Goal: Task Accomplishment & Management: Complete application form

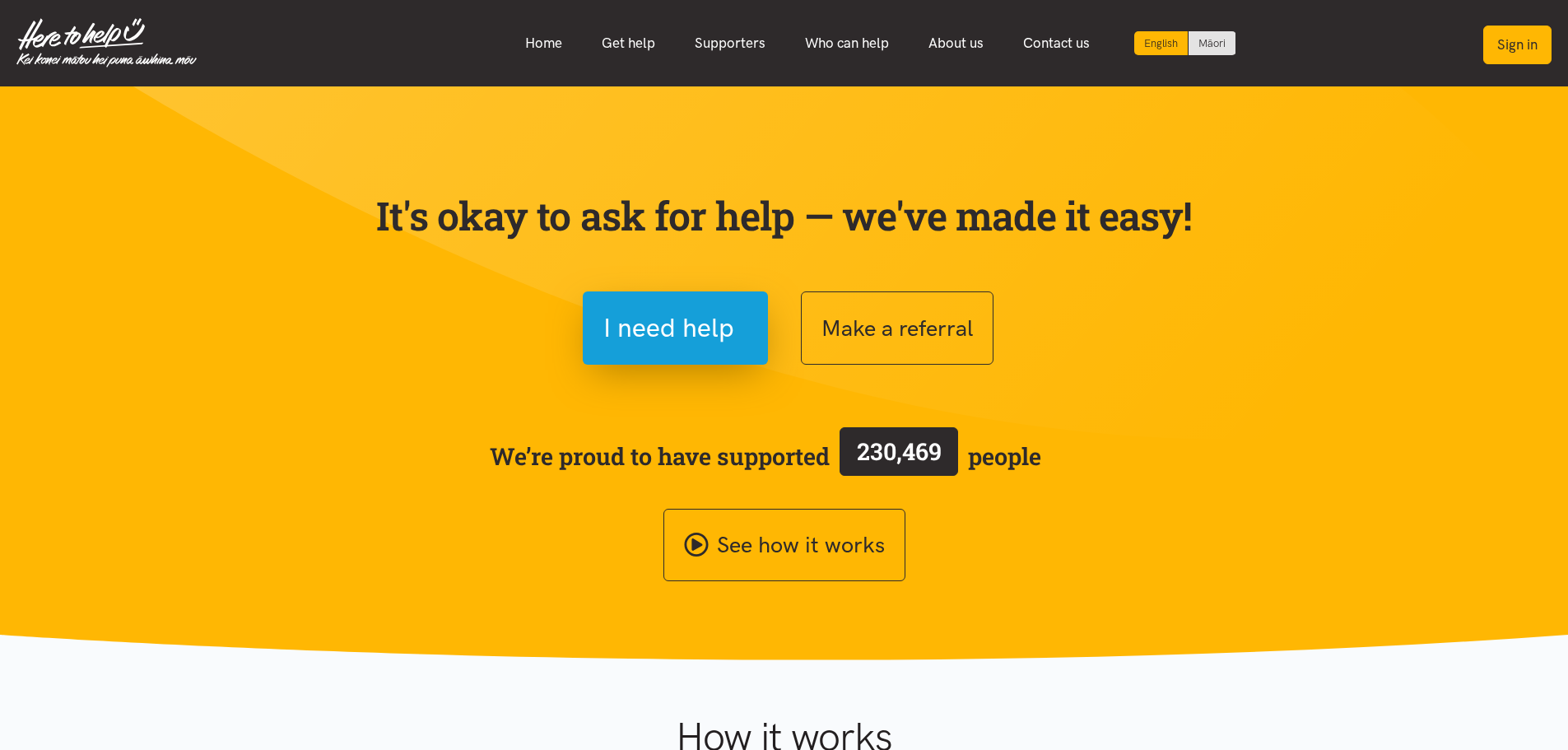
click at [1505, 36] on button "Sign in" at bounding box center [1517, 45] width 68 height 39
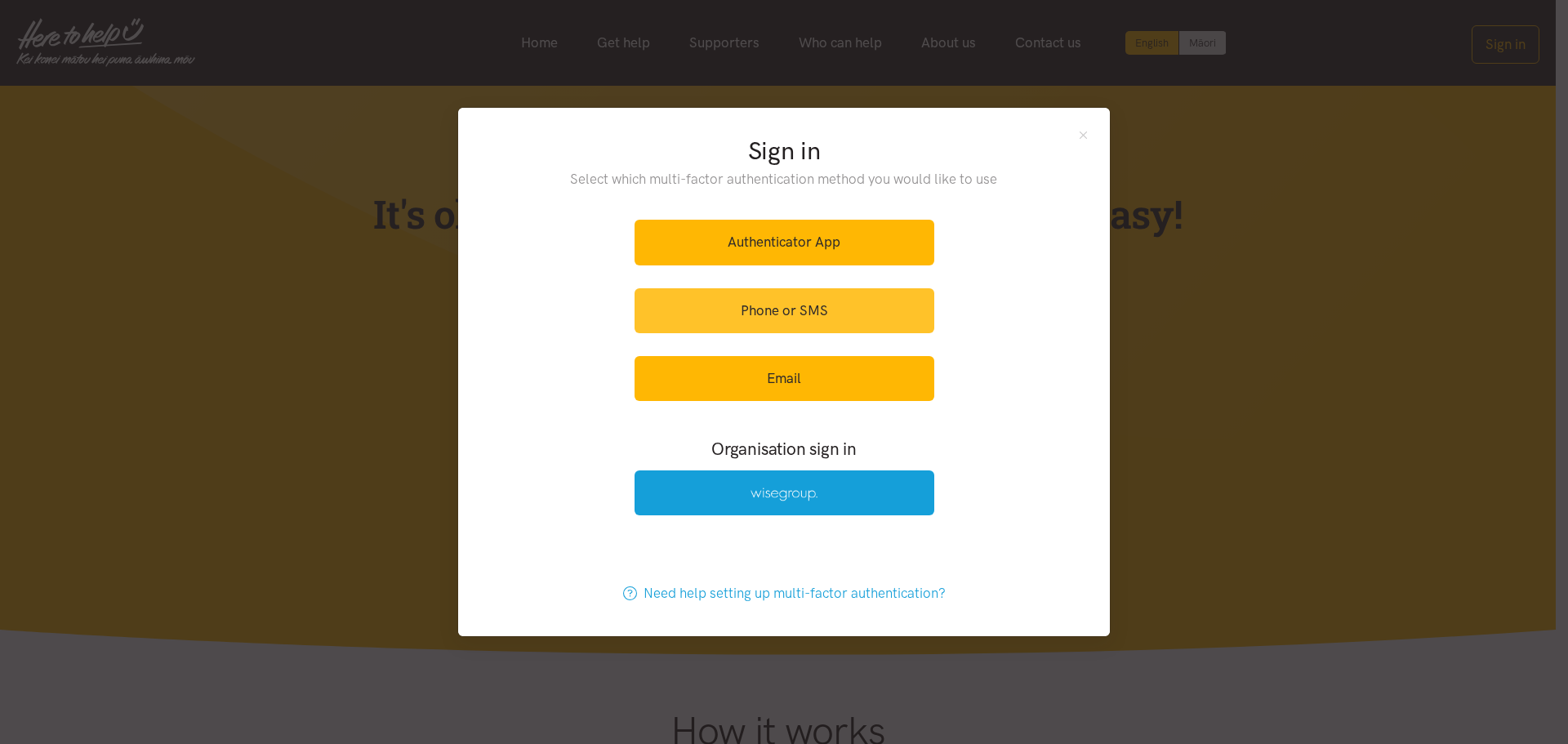
click at [787, 320] on link "Phone or SMS" at bounding box center [784, 310] width 300 height 45
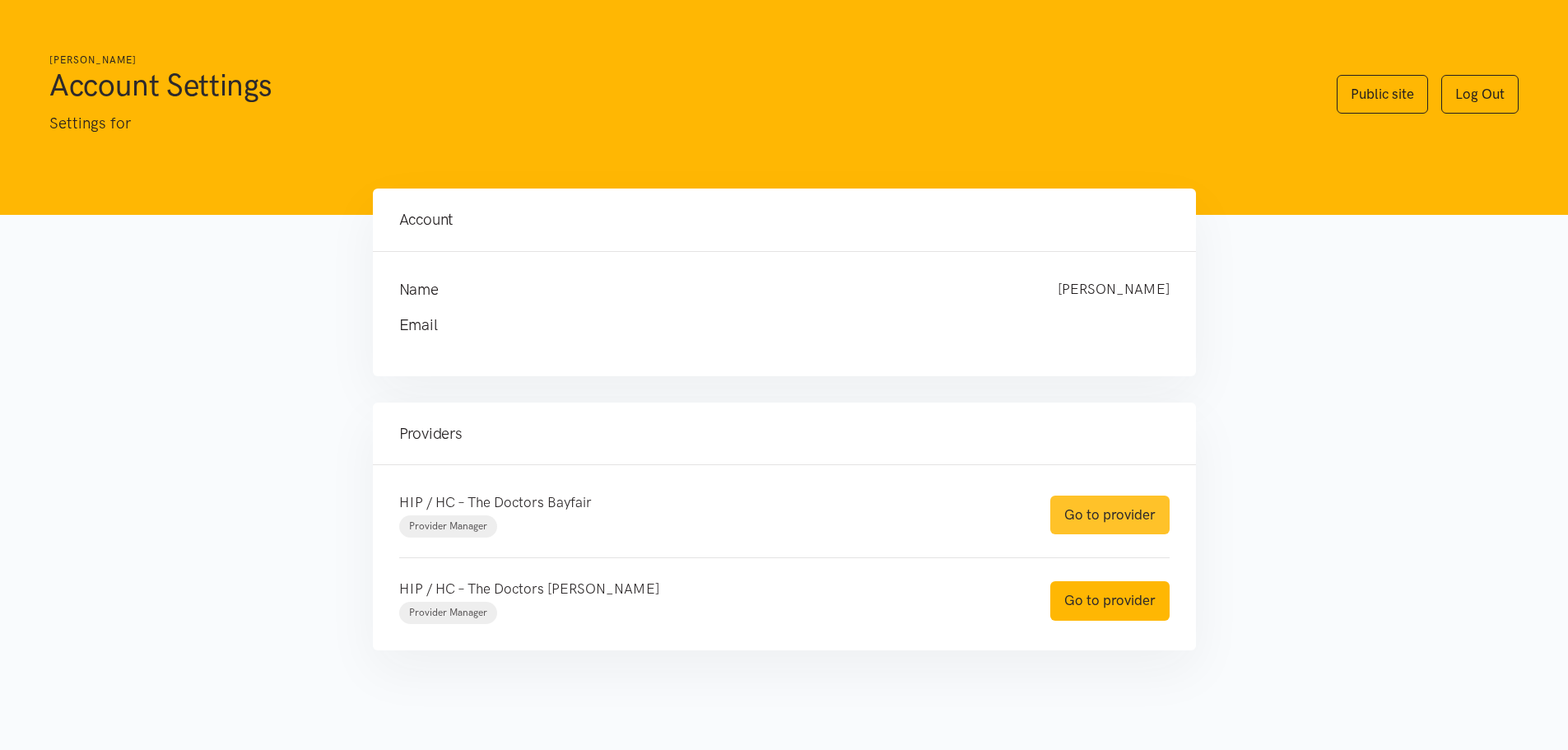
drag, startPoint x: 1101, startPoint y: 521, endPoint x: 1109, endPoint y: 520, distance: 8.1
click at [1101, 521] on link "Go to provider" at bounding box center [1110, 515] width 120 height 39
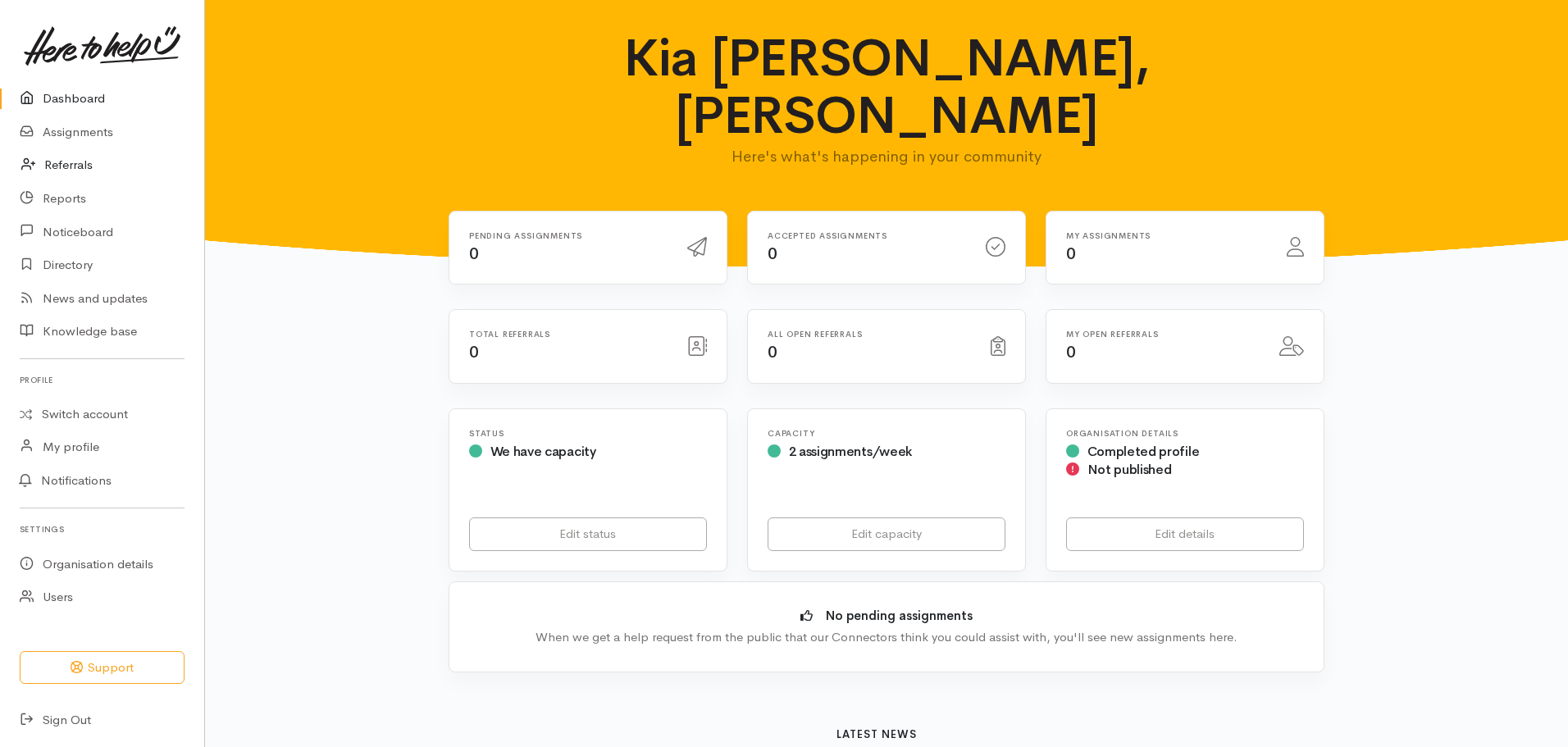
click at [70, 170] on link "Referrals" at bounding box center [102, 165] width 204 height 34
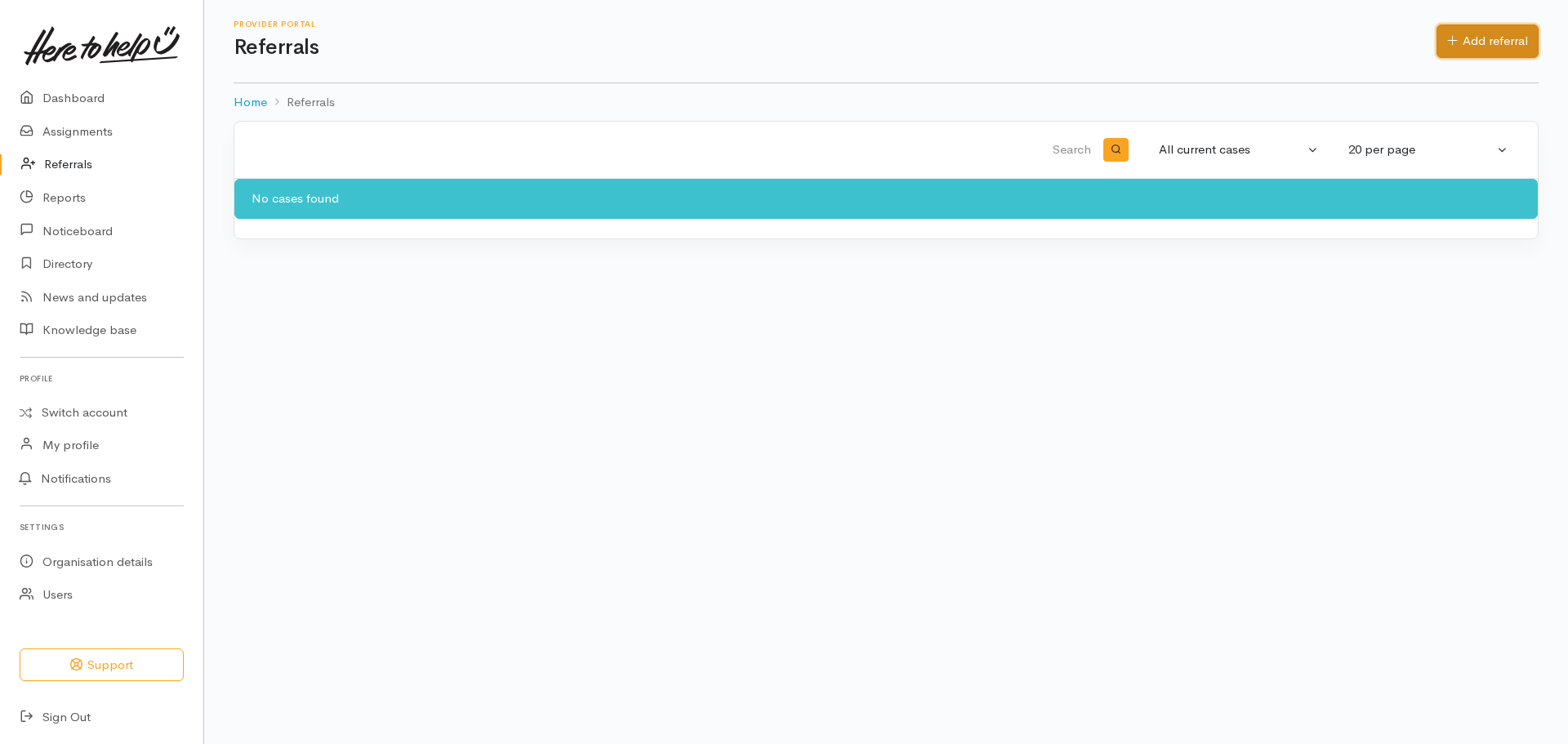
click at [1502, 44] on link "Add referral" at bounding box center [1488, 41] width 102 height 34
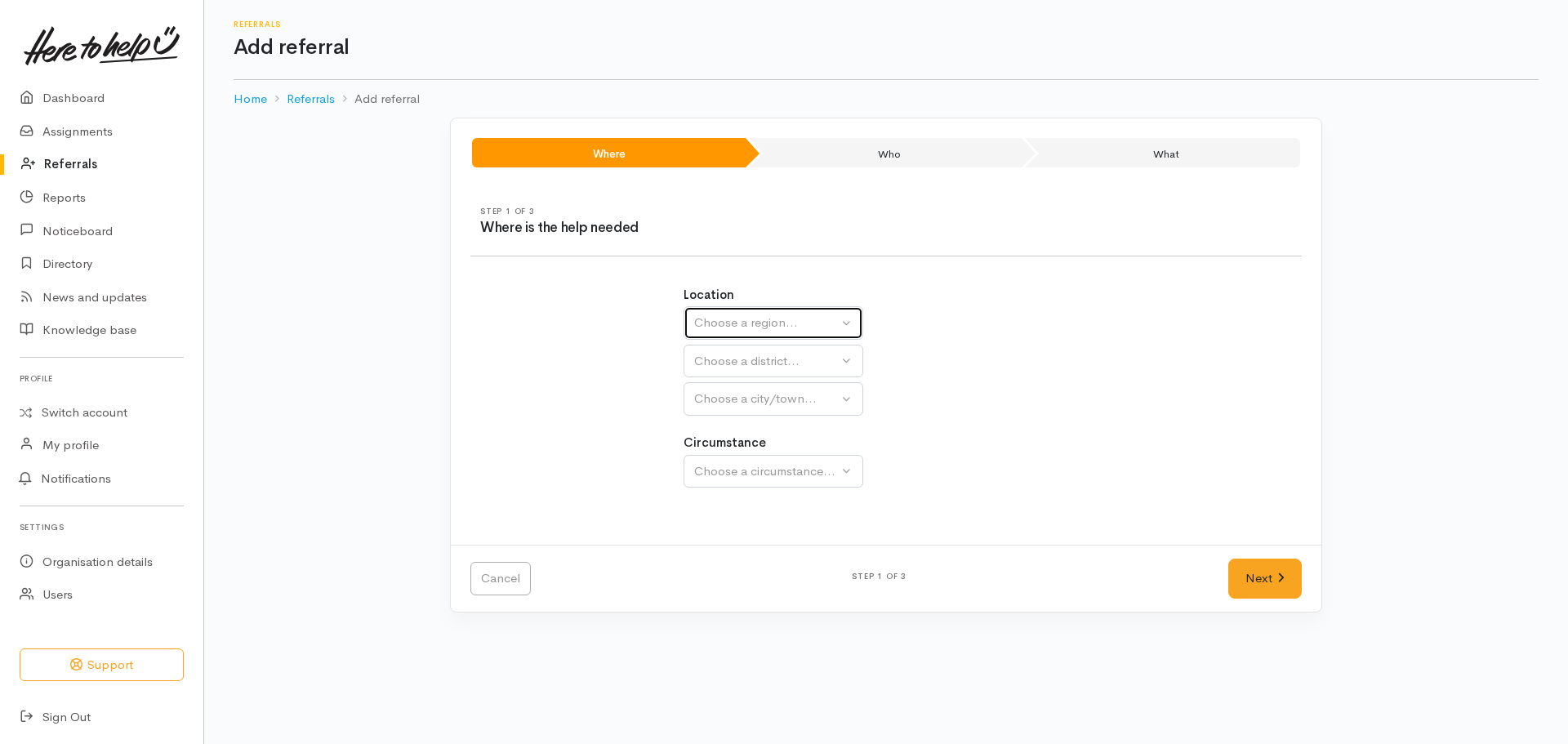
click at [851, 324] on button "Choose a region..." at bounding box center [773, 323] width 180 height 34
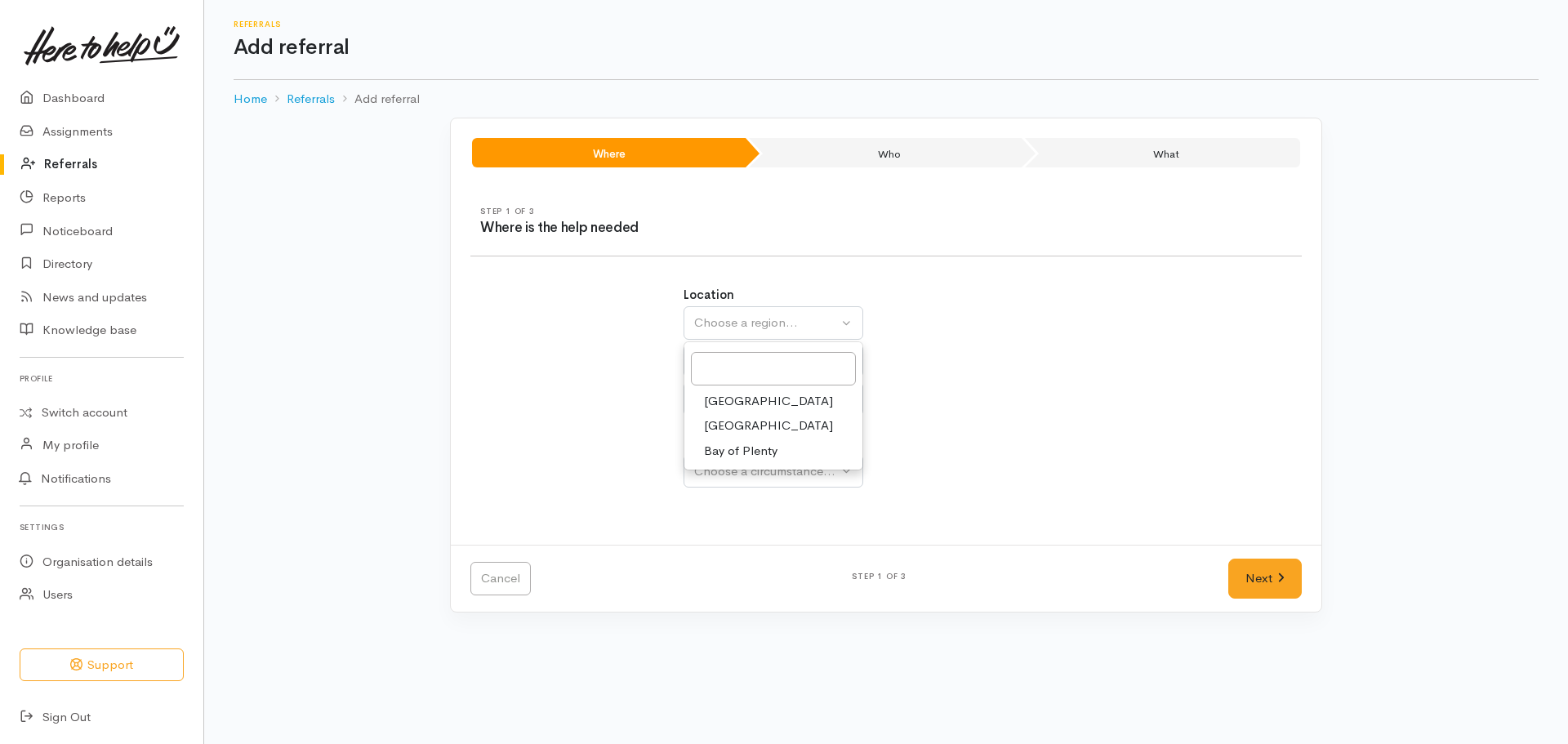
click at [749, 450] on span "Bay of Plenty" at bounding box center [740, 450] width 73 height 19
select select "4"
select select
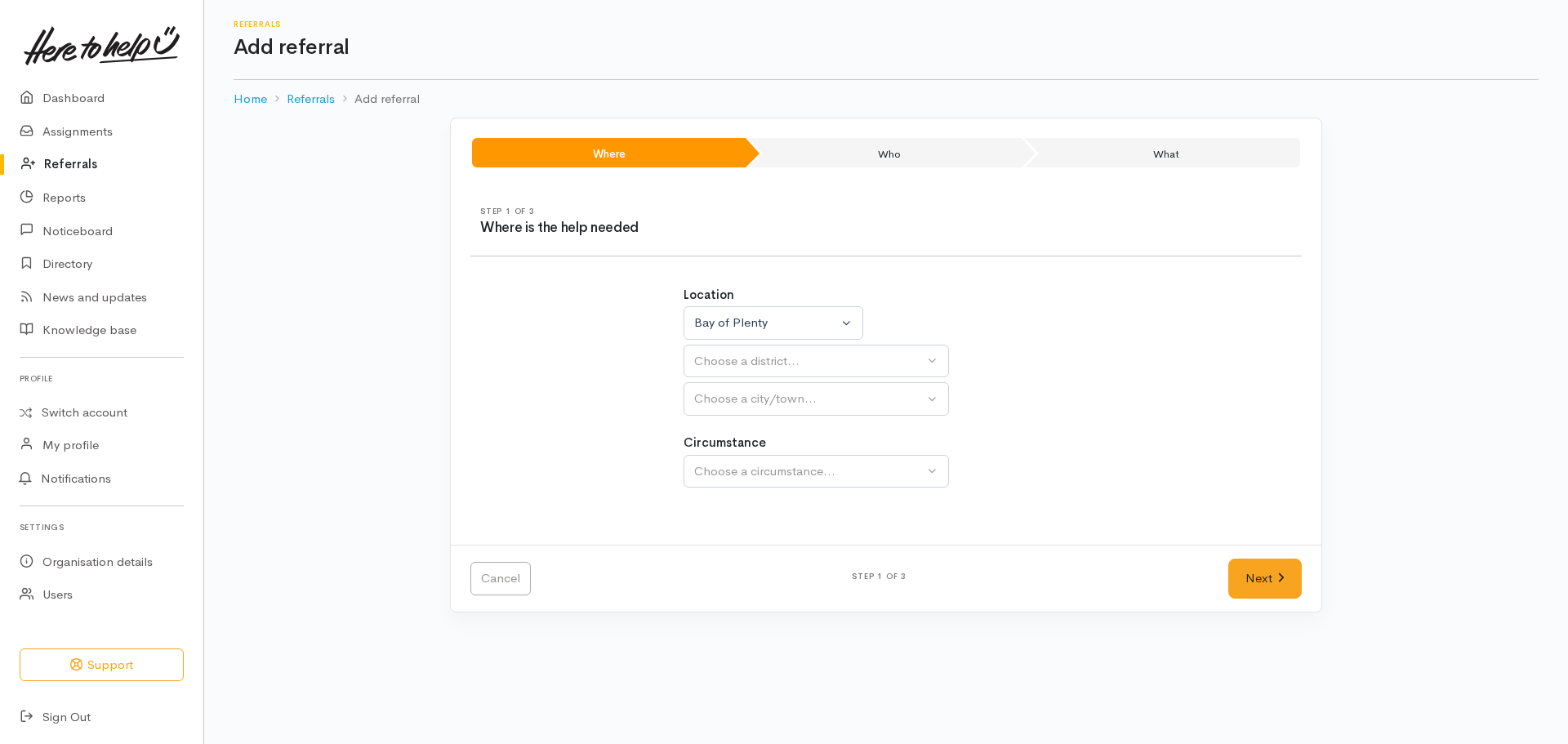
click at [845, 362] on div "Choose a district..." at bounding box center [809, 361] width 229 height 19
click at [746, 447] on span "[GEOGRAPHIC_DATA]" at bounding box center [768, 439] width 129 height 19
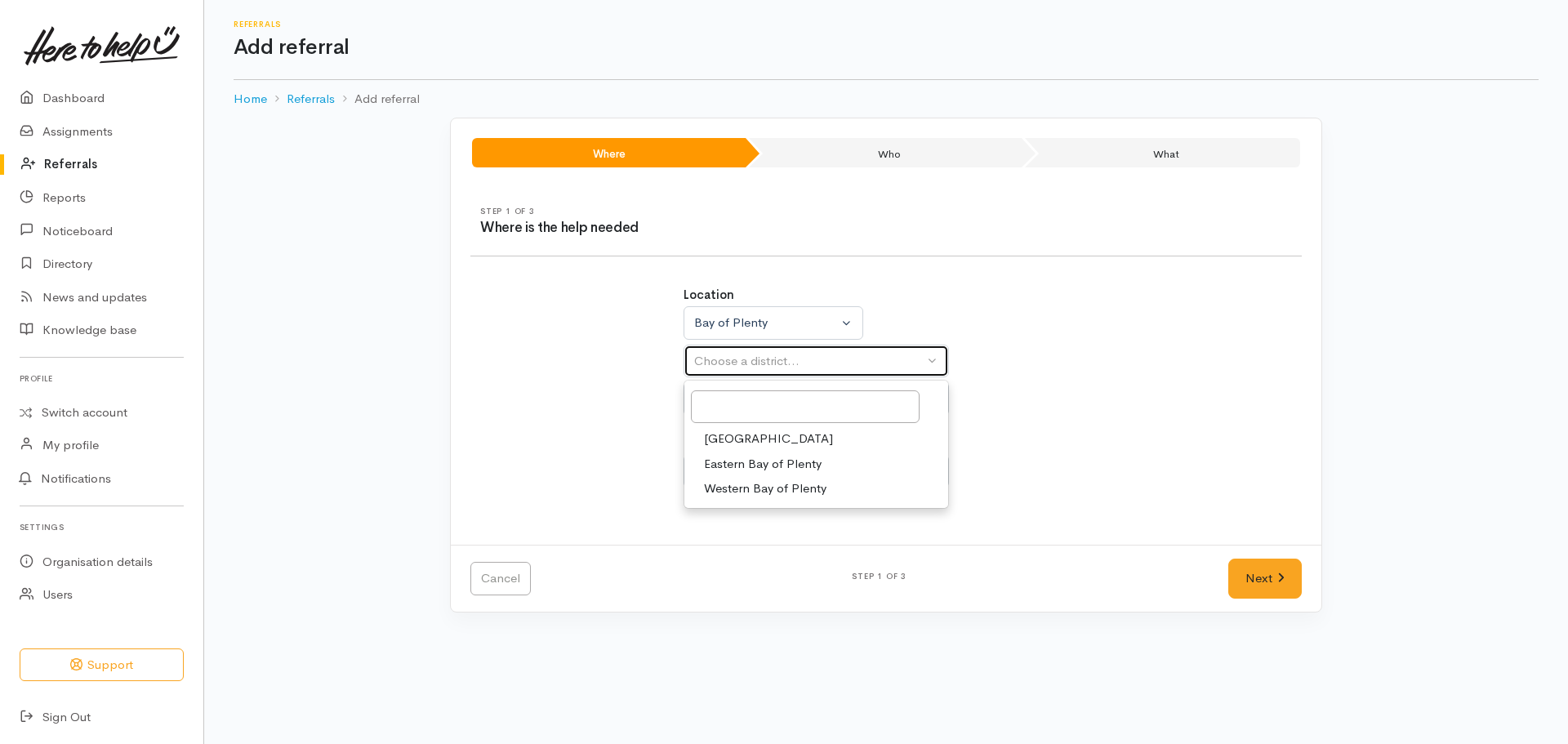
select select "6"
select select
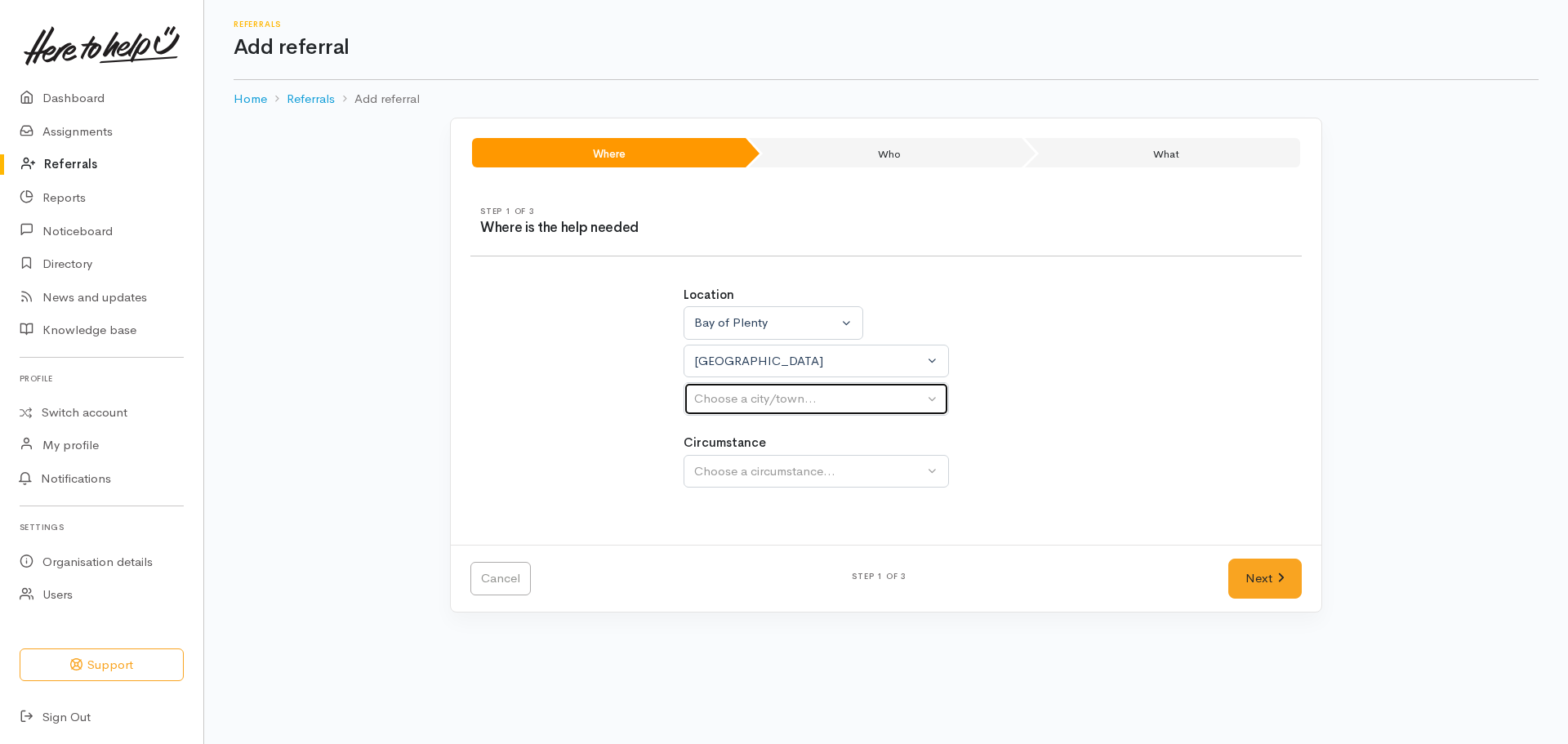
click at [888, 403] on div "Choose a city/town..." at bounding box center [809, 398] width 229 height 19
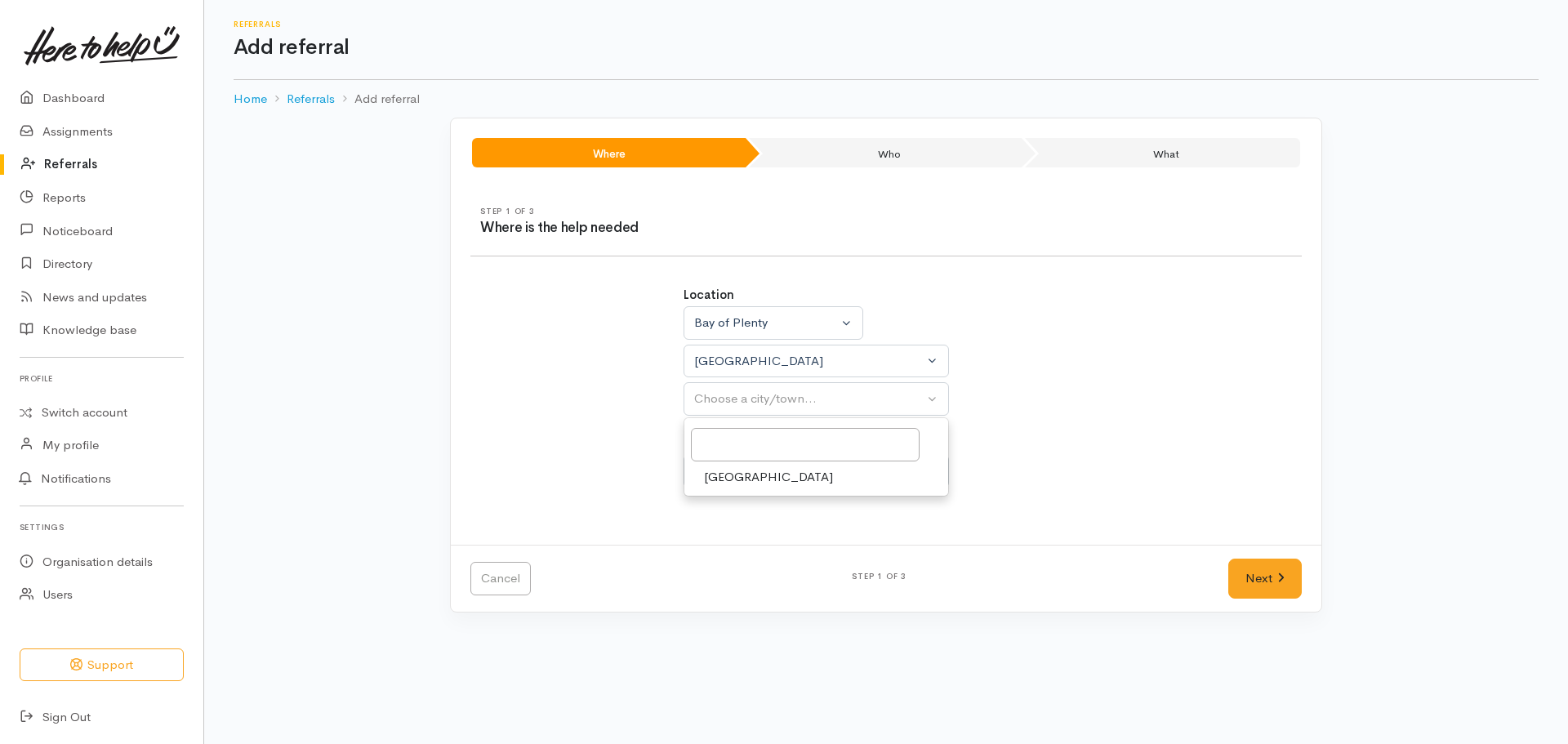
click at [731, 481] on span "[GEOGRAPHIC_DATA]" at bounding box center [768, 477] width 129 height 19
select select "4"
click at [935, 472] on button "Choose a circumstance..." at bounding box center [816, 471] width 266 height 34
click at [763, 543] on span "Community" at bounding box center [734, 549] width 62 height 19
select select "2"
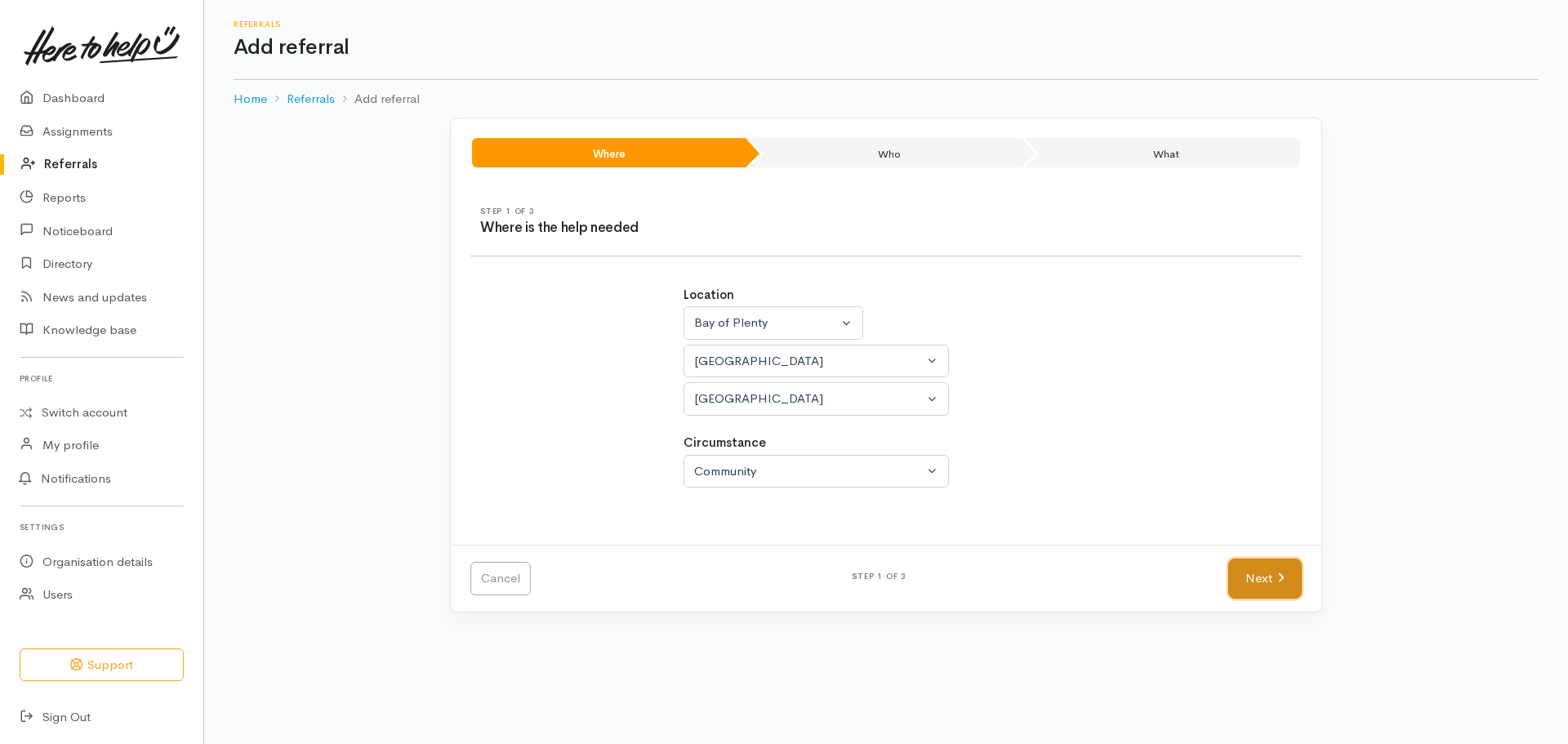
drag, startPoint x: 1259, startPoint y: 588, endPoint x: 1282, endPoint y: 584, distance: 23.3
click at [1259, 588] on link "Next" at bounding box center [1265, 578] width 73 height 40
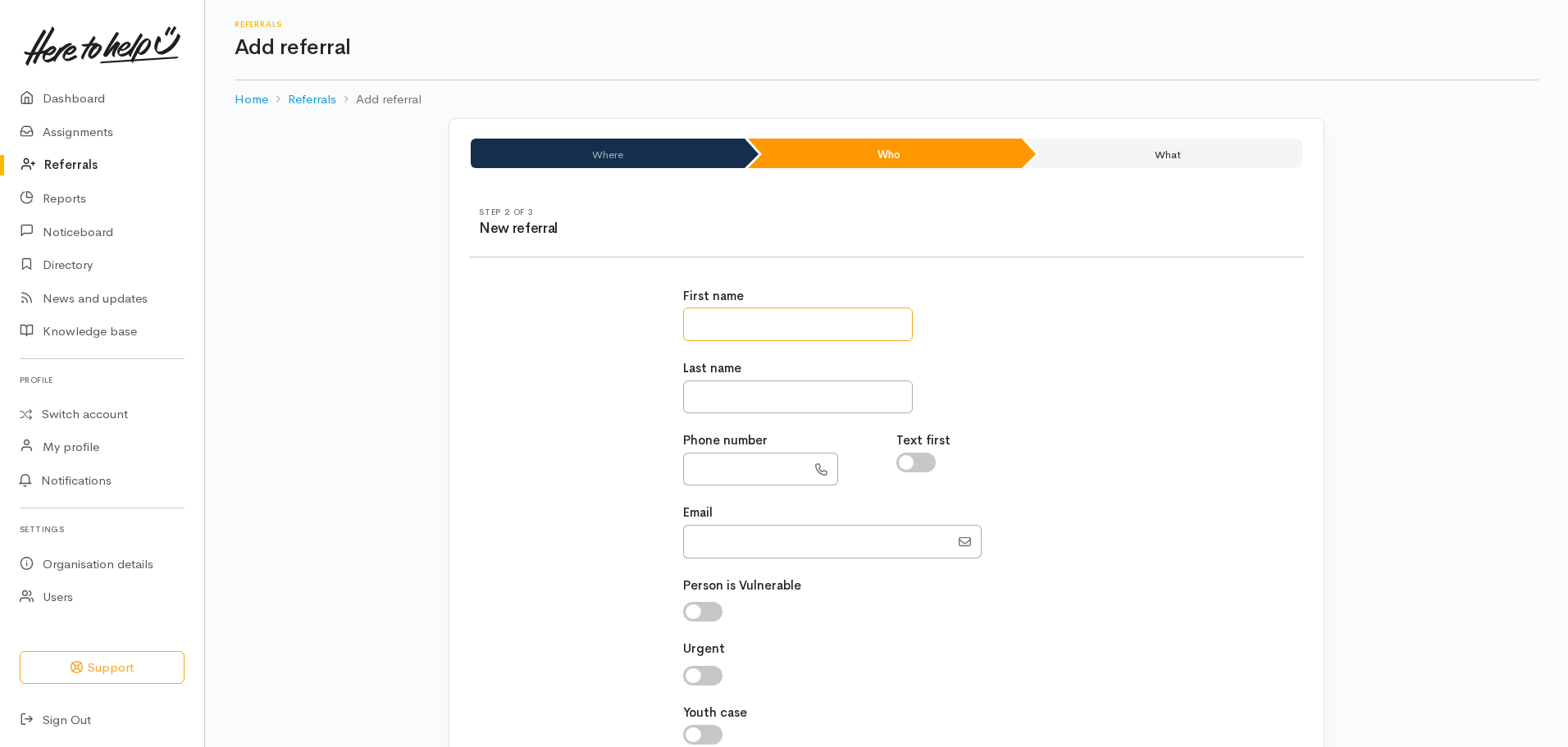
click at [746, 330] on input "text" at bounding box center [798, 324] width 229 height 34
type input "*******"
click at [754, 388] on input "text" at bounding box center [798, 397] width 229 height 34
type input "**********"
click at [911, 459] on input "checkbox" at bounding box center [916, 462] width 40 height 20
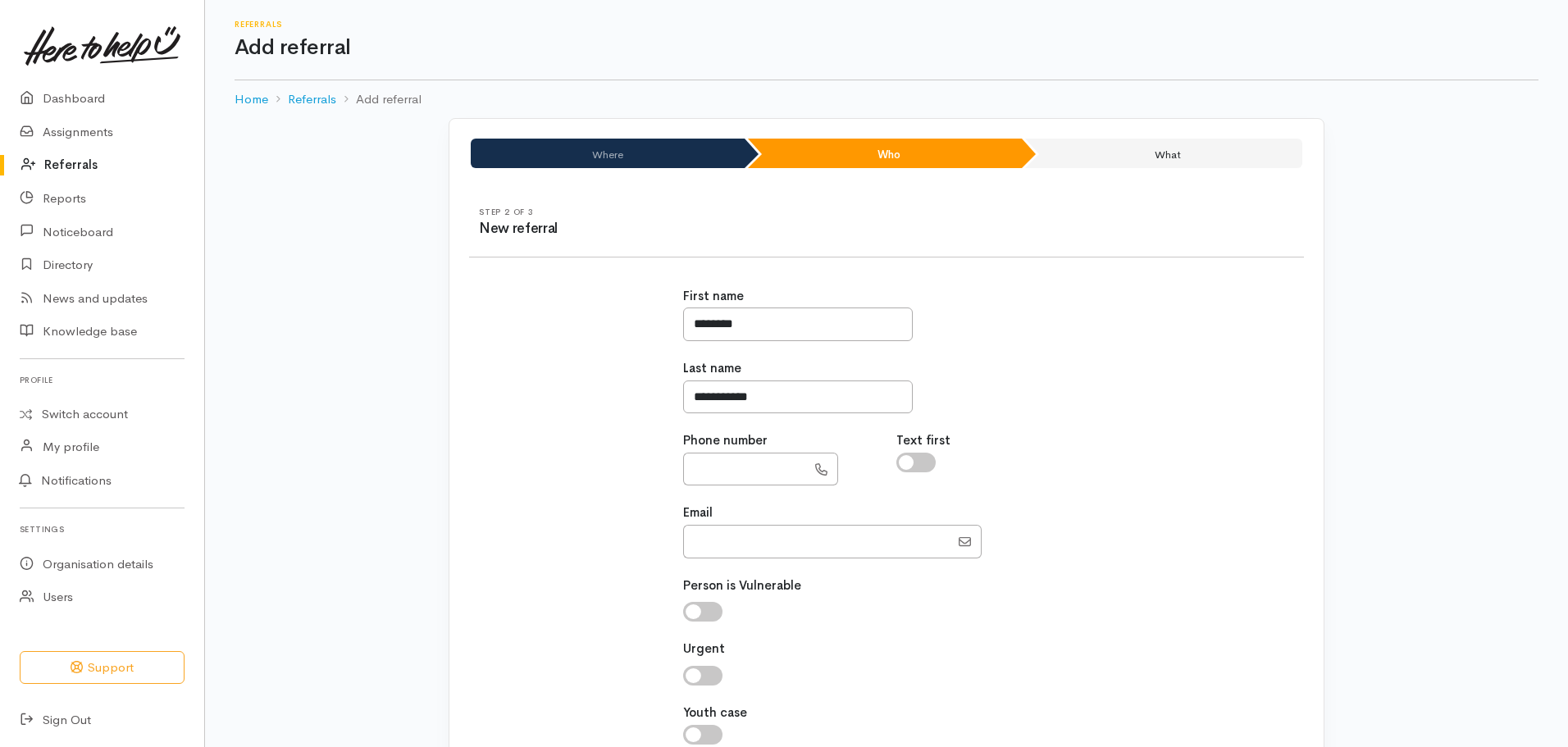
checkbox input "true"
click at [783, 466] on input "text" at bounding box center [745, 469] width 123 height 34
click at [787, 540] on input "Email" at bounding box center [817, 541] width 267 height 34
click at [708, 611] on input "checkbox" at bounding box center [703, 612] width 40 height 20
checkbox input "true"
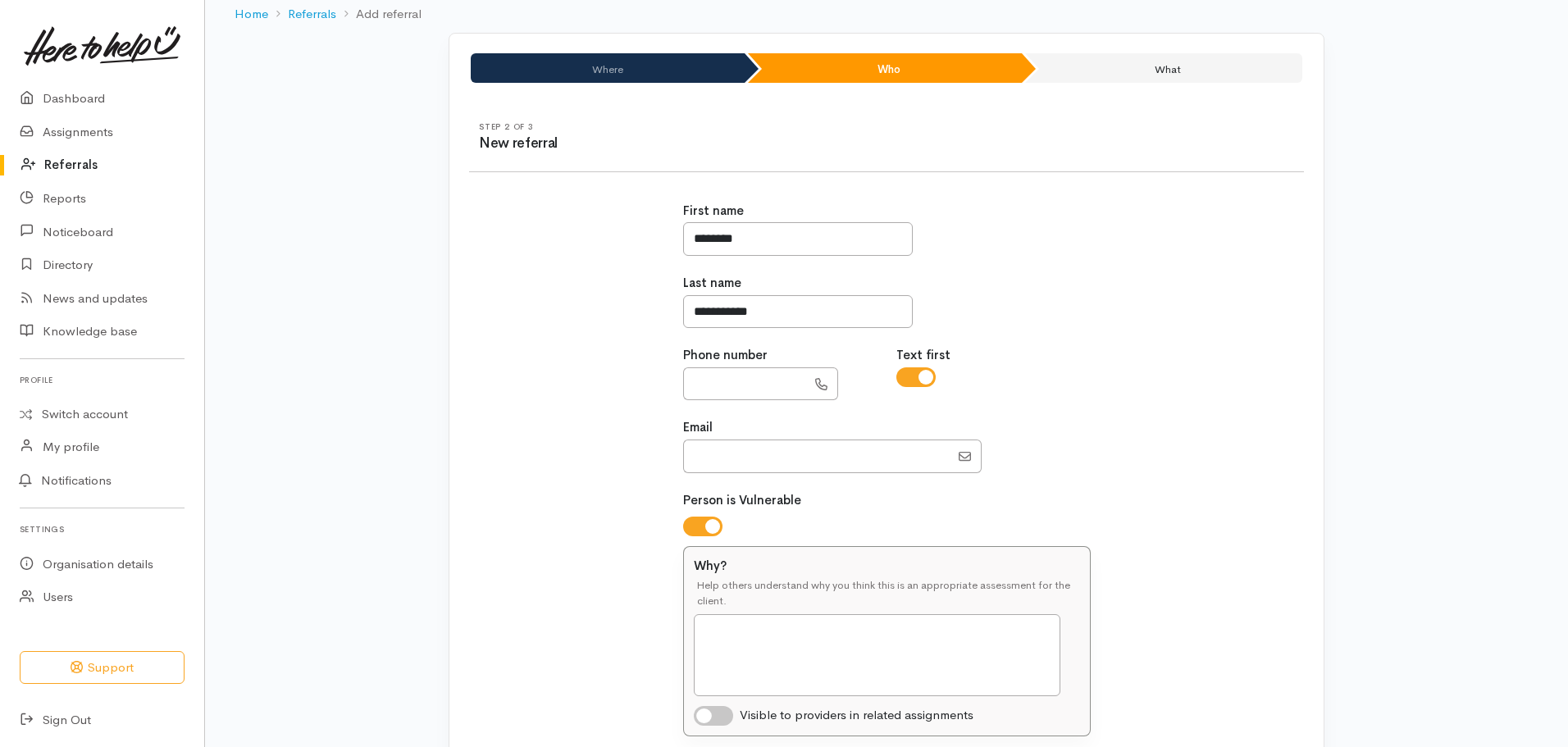
scroll to position [82, 0]
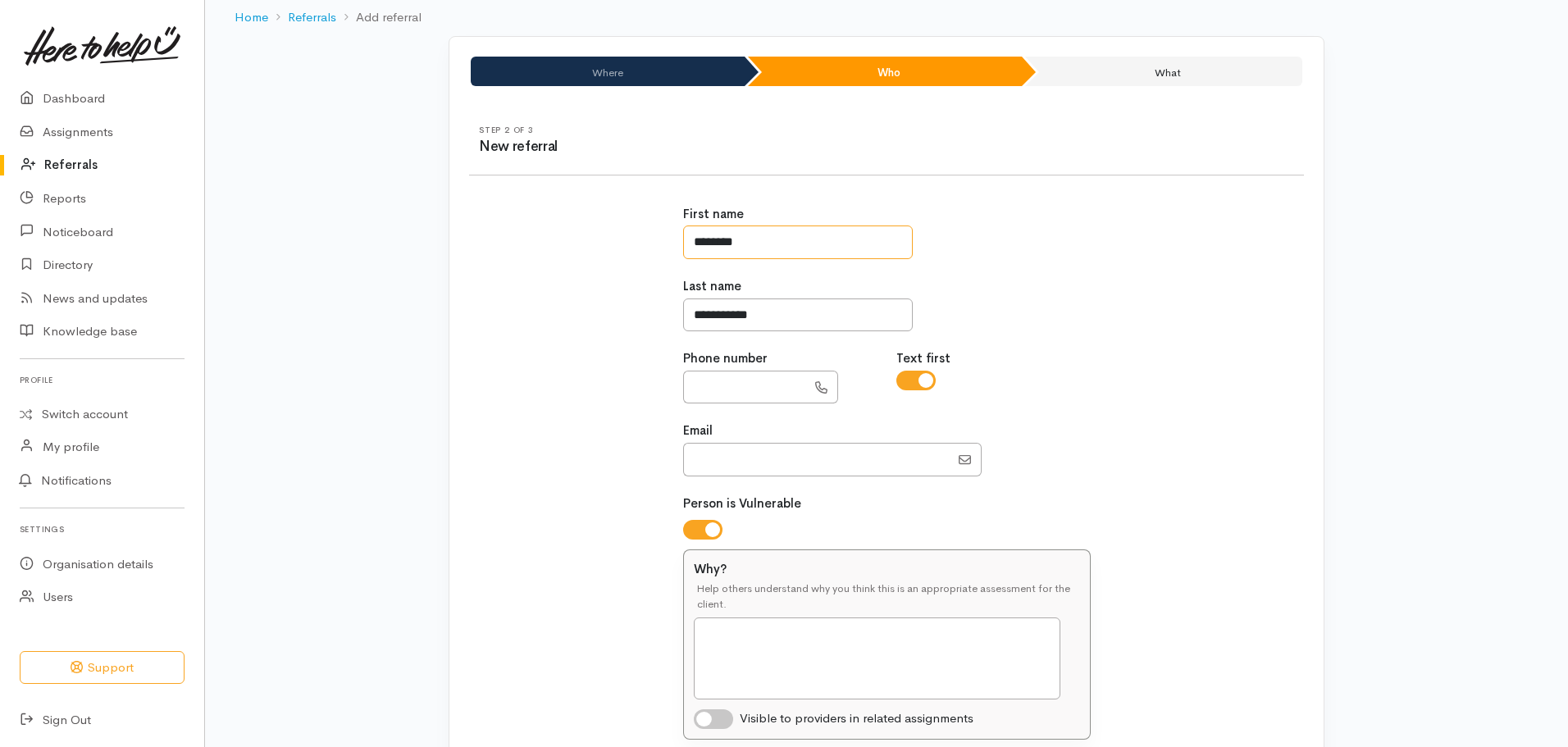
drag, startPoint x: 746, startPoint y: 240, endPoint x: 546, endPoint y: 235, distance: 200.1
click at [546, 235] on div "**********" at bounding box center [885, 542] width 854 height 715
type input "*******"
drag, startPoint x: 799, startPoint y: 322, endPoint x: 562, endPoint y: 309, distance: 237.4
click at [564, 310] on div "**********" at bounding box center [885, 542] width 854 height 715
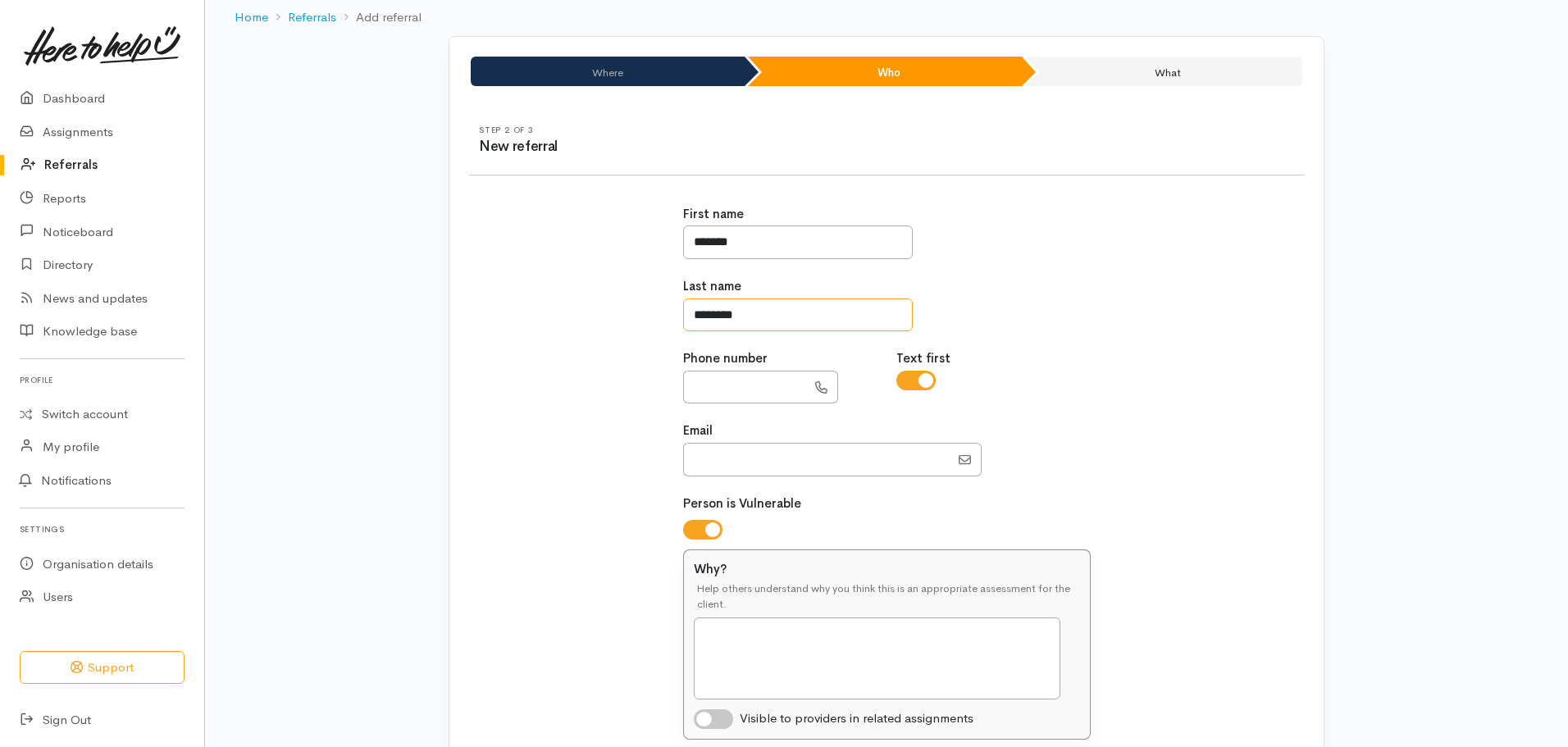
type input "*******"
drag, startPoint x: 765, startPoint y: 374, endPoint x: 765, endPoint y: 387, distance: 13.0
click at [766, 376] on input "text" at bounding box center [745, 387] width 123 height 34
paste input "**********"
type input "**********"
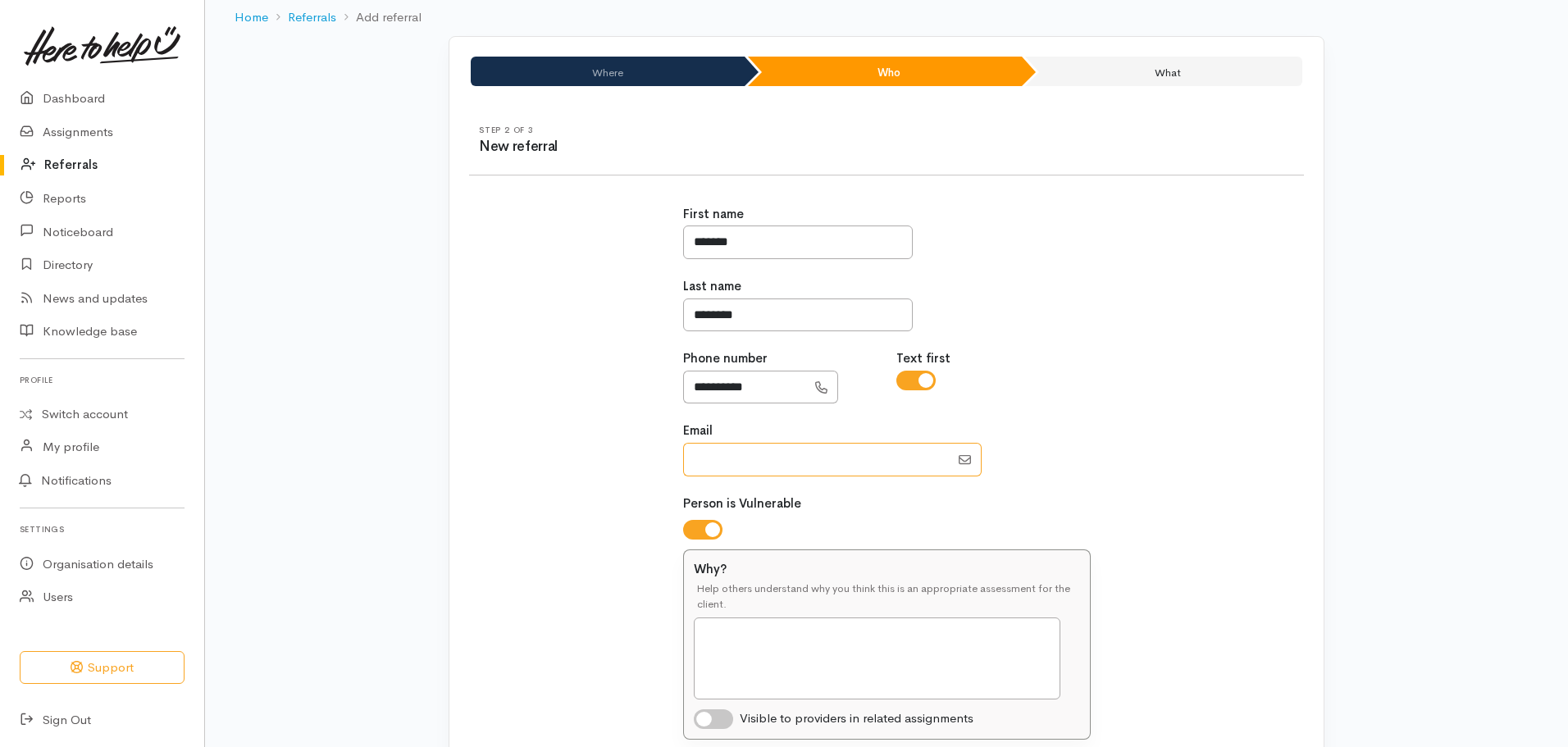
click at [729, 460] on input "Email" at bounding box center [817, 460] width 267 height 34
click at [793, 634] on textarea "Why?" at bounding box center [876, 658] width 366 height 82
click at [717, 526] on input "checkbox" at bounding box center [703, 530] width 40 height 20
checkbox input "false"
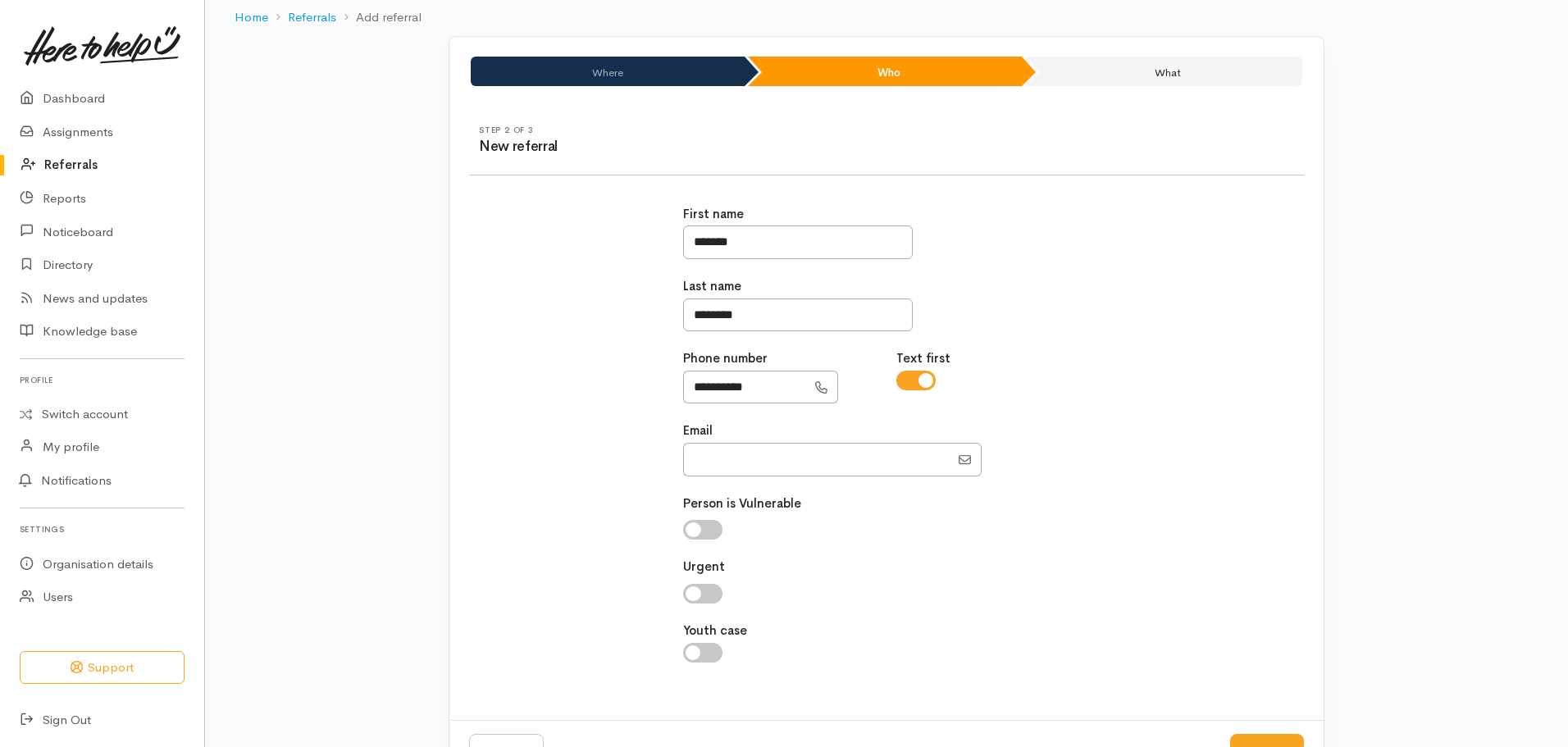
click at [692, 644] on input "Youth case" at bounding box center [703, 653] width 40 height 20
checkbox input "true"
click at [701, 533] on input "checkbox" at bounding box center [703, 530] width 40 height 20
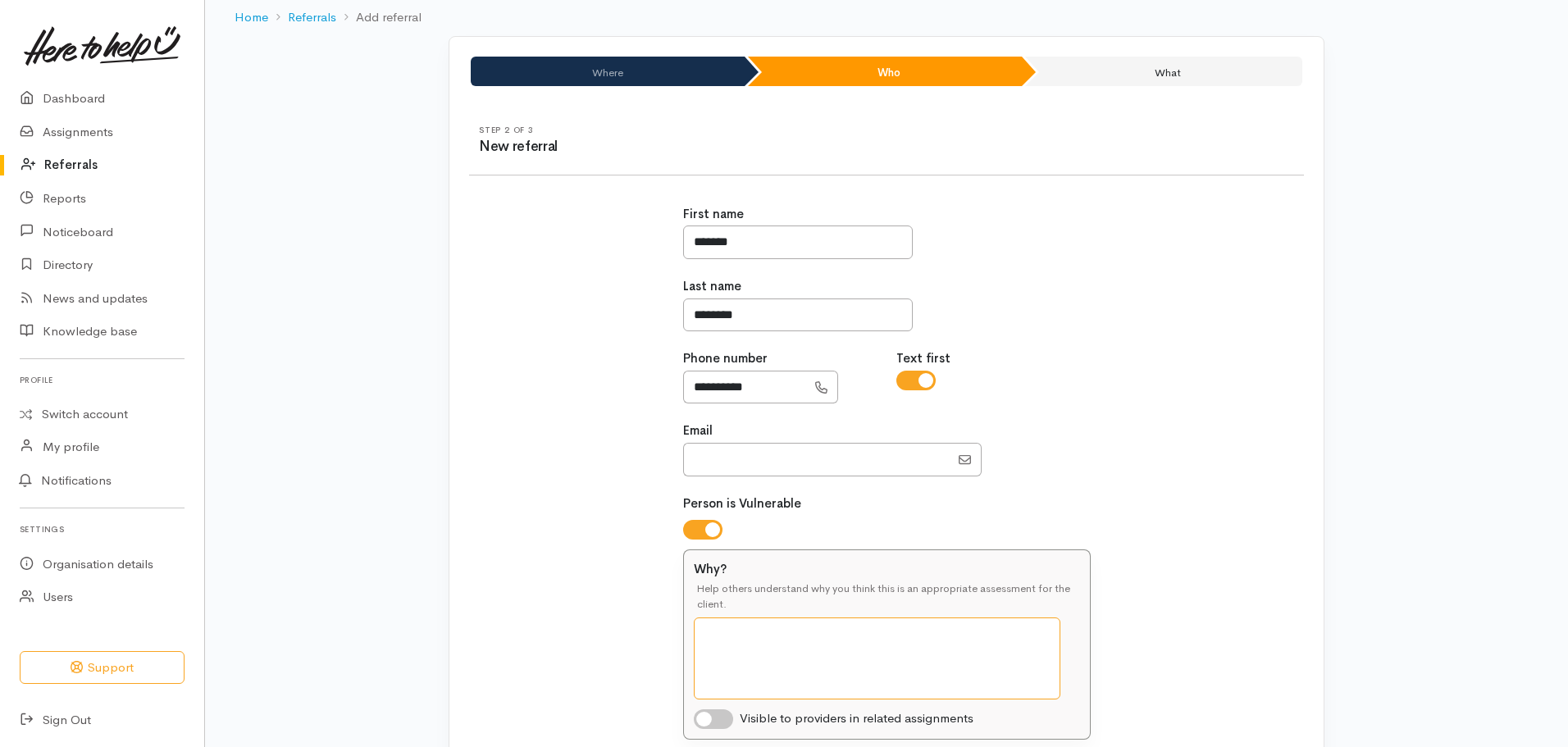
click at [813, 629] on textarea "Why?" at bounding box center [876, 658] width 366 height 82
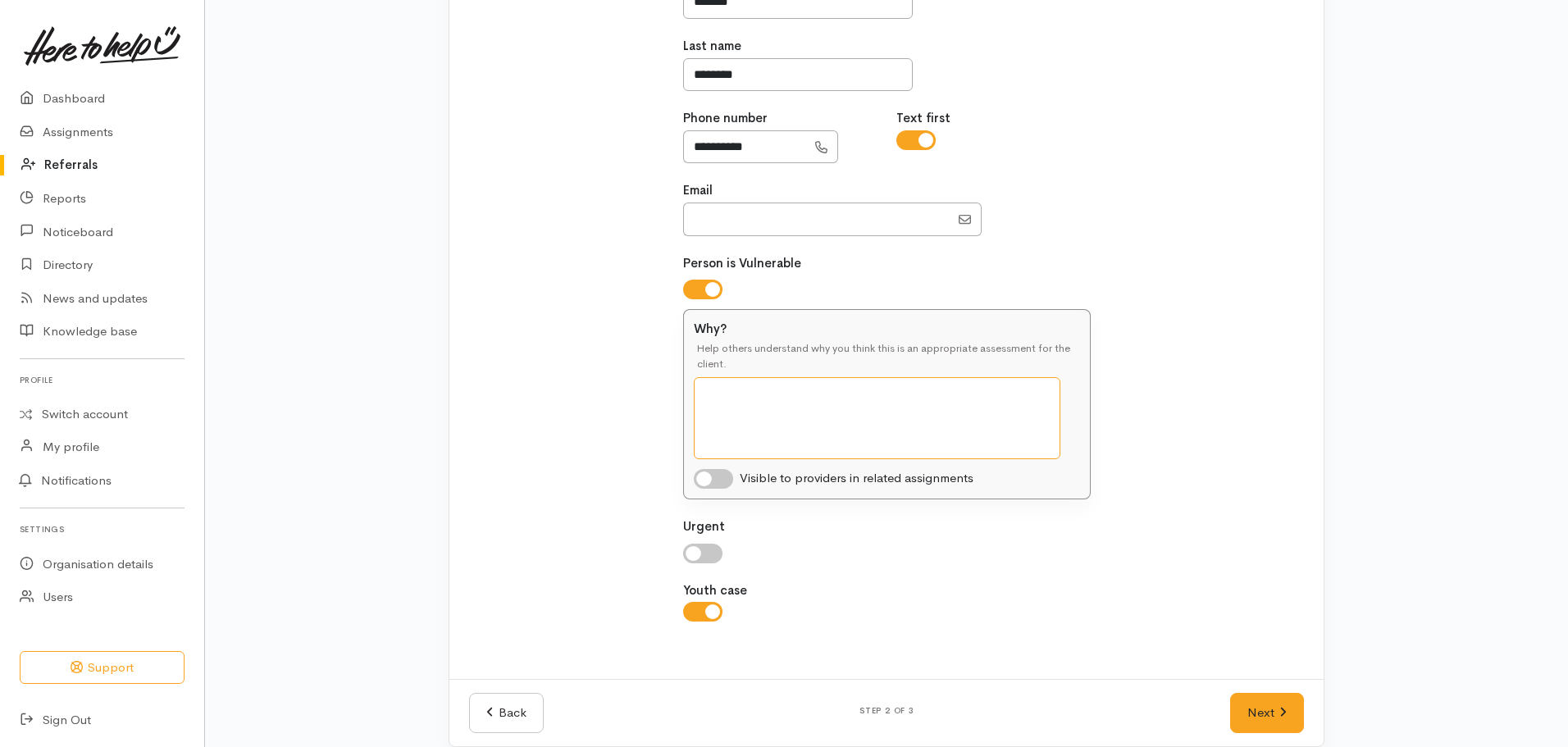
scroll to position [328, 0]
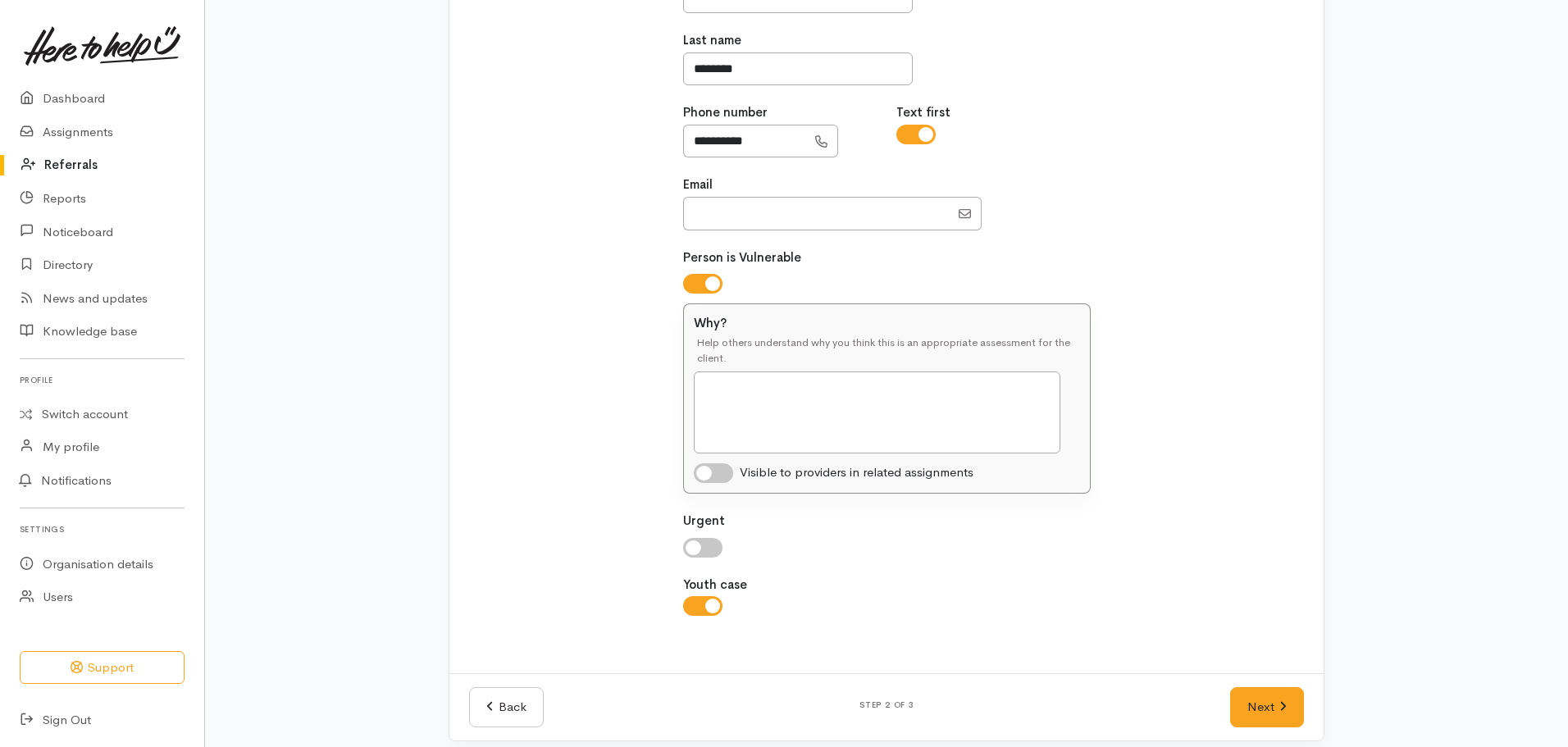
click at [700, 285] on input "checkbox" at bounding box center [703, 284] width 40 height 20
checkbox input "false"
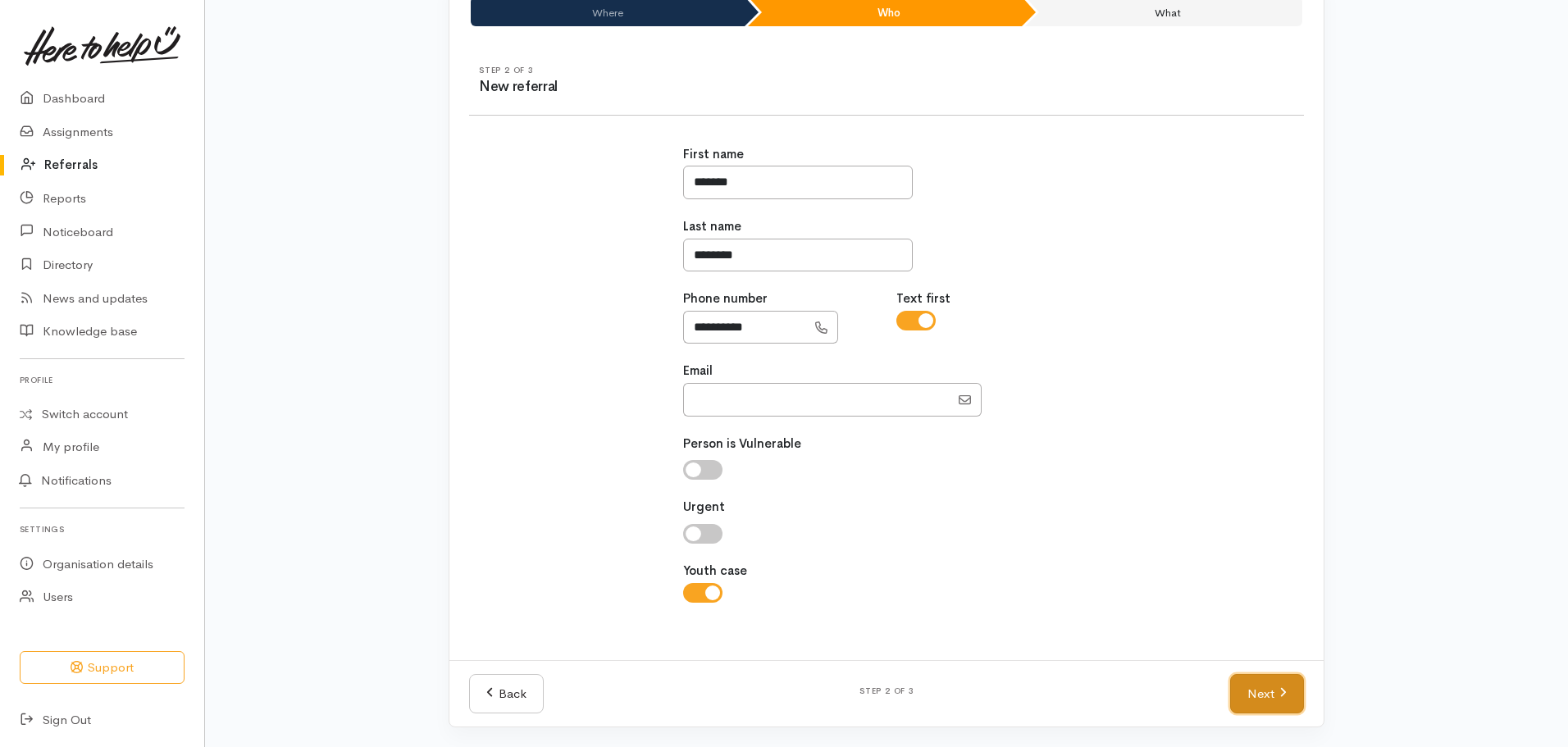
click at [1260, 692] on link "Next" at bounding box center [1266, 694] width 74 height 41
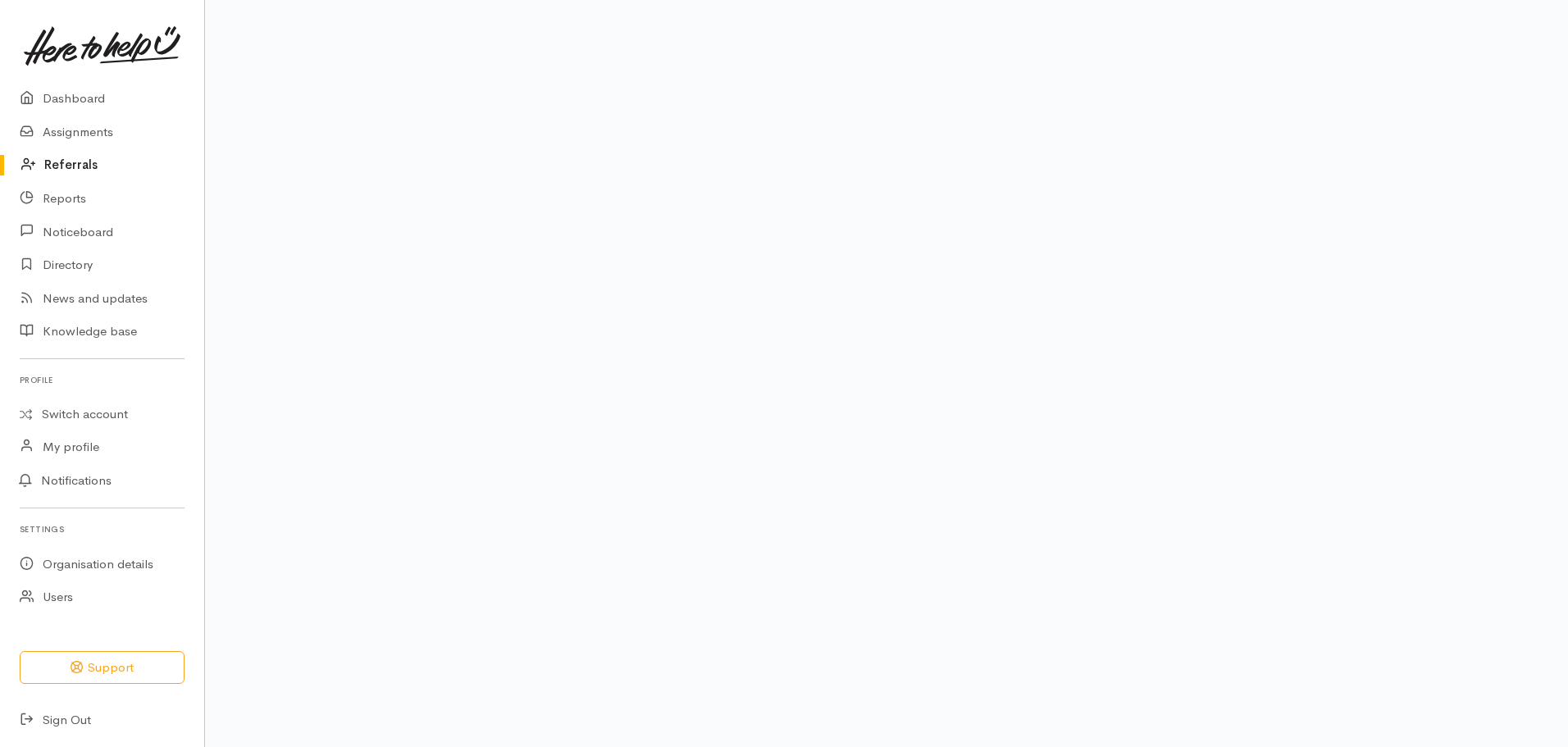
scroll to position [111, 0]
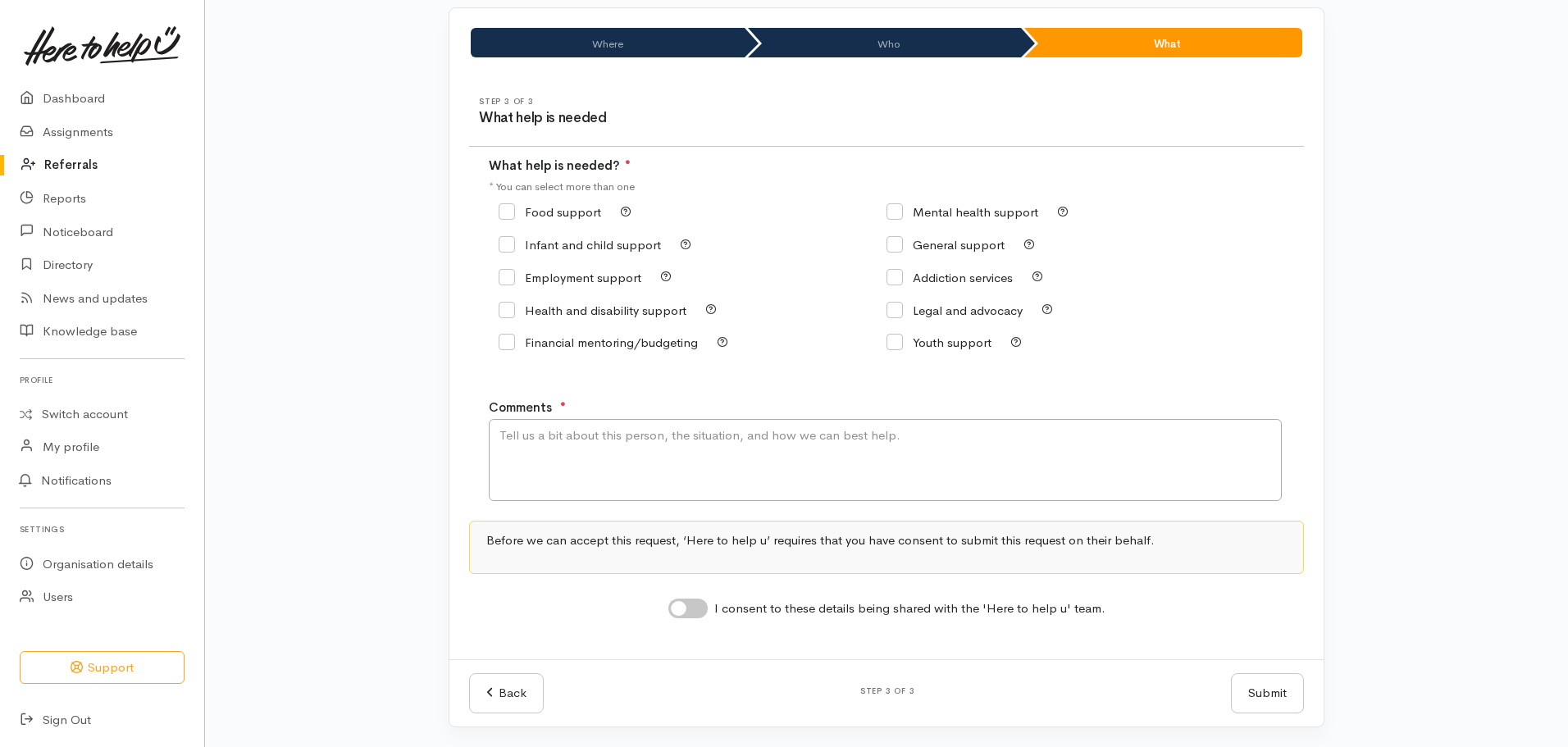
click at [899, 342] on input "Youth support" at bounding box center [938, 342] width 105 height 12
checkbox input "true"
click at [906, 244] on input "General support" at bounding box center [945, 244] width 118 height 12
checkbox input "true"
click at [514, 242] on input "Infant and child support" at bounding box center [580, 244] width 162 height 12
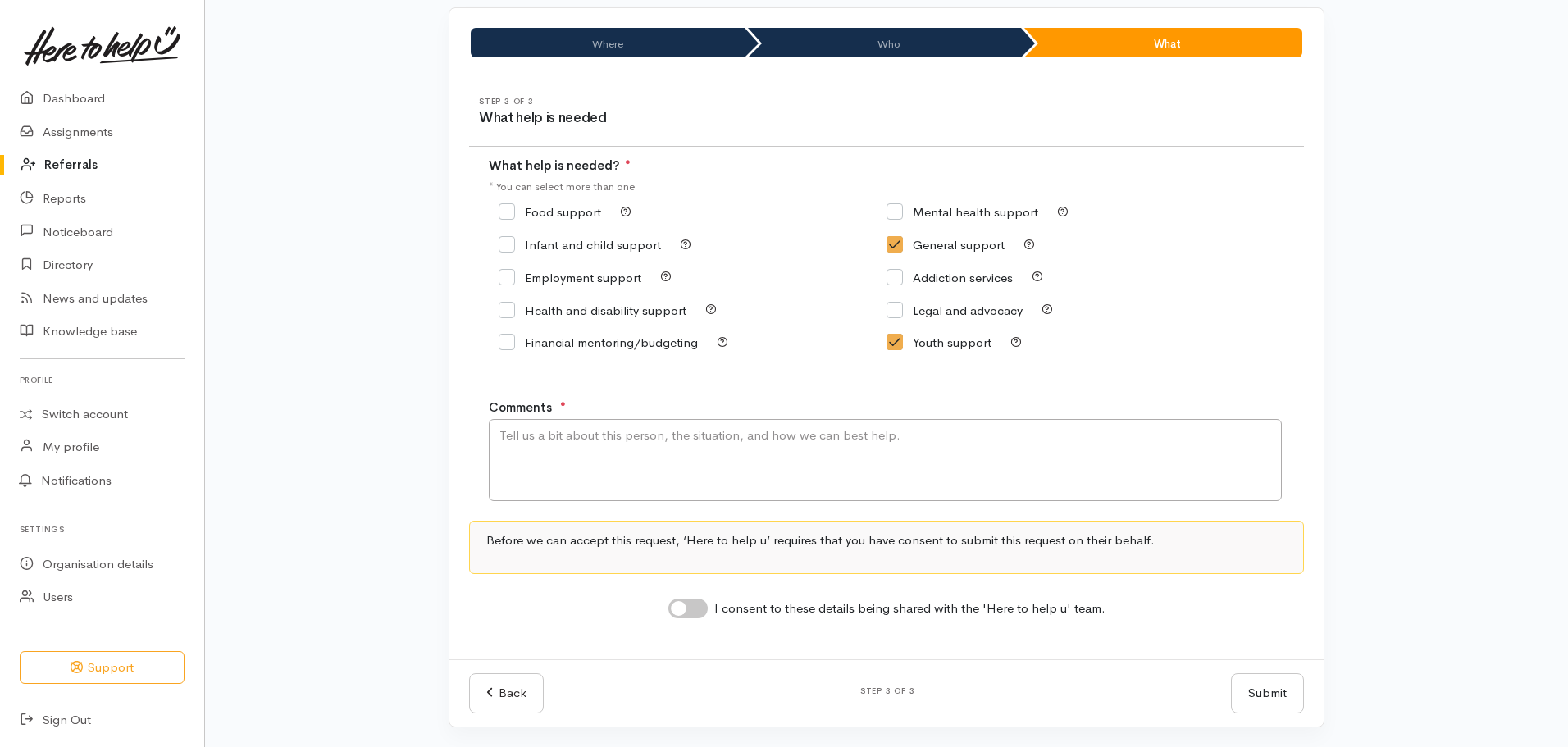
checkbox input "true"
paste textarea "HIP involvement; mother Barbara came in for own individual HIP consult but had …"
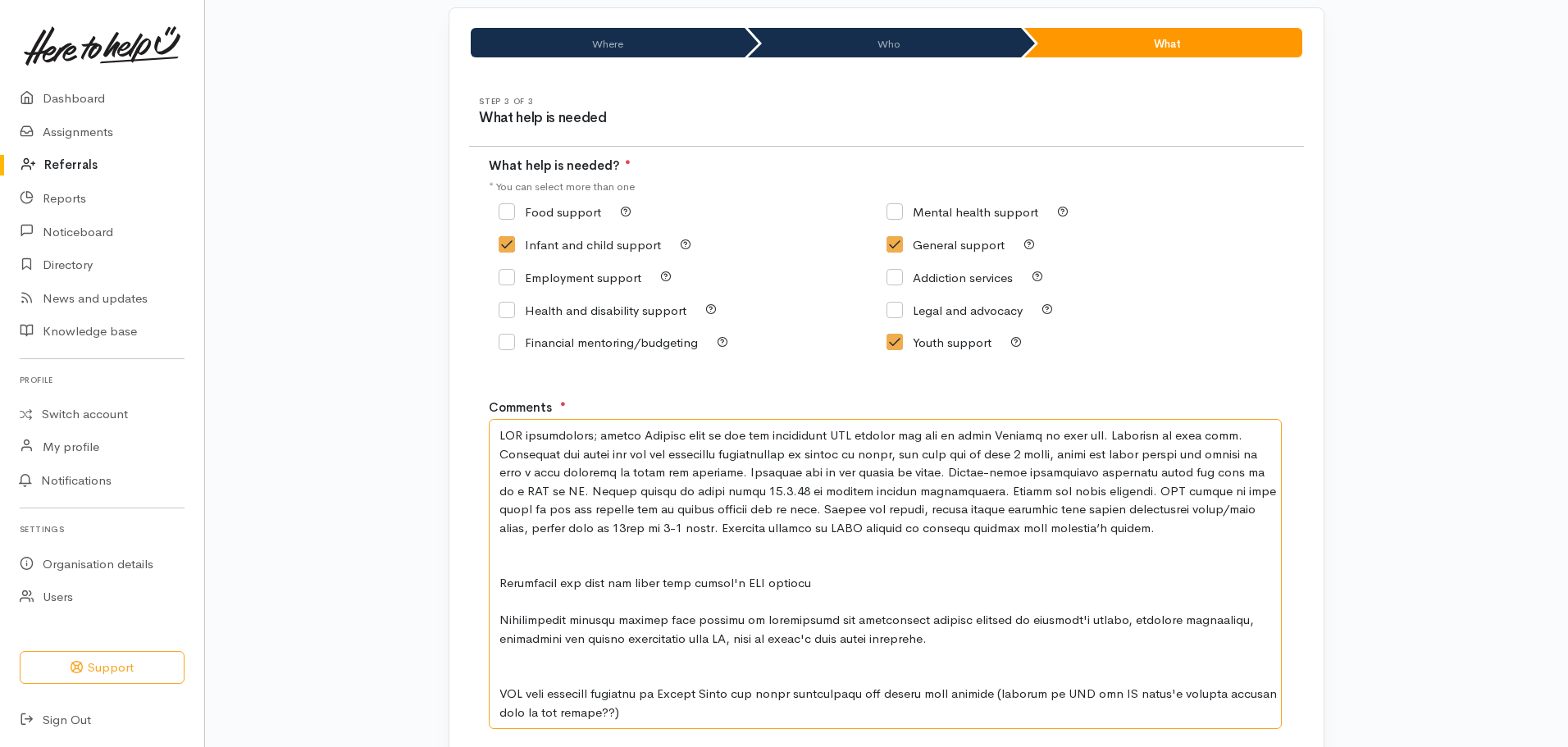
click at [501, 431] on textarea "Comments" at bounding box center [885, 574] width 793 height 310
click at [993, 431] on textarea "Comments" at bounding box center [885, 574] width 793 height 310
drag, startPoint x: 1129, startPoint y: 561, endPoint x: 781, endPoint y: 533, distance: 349.1
click at [781, 533] on textarea "Comments" at bounding box center [885, 574] width 793 height 310
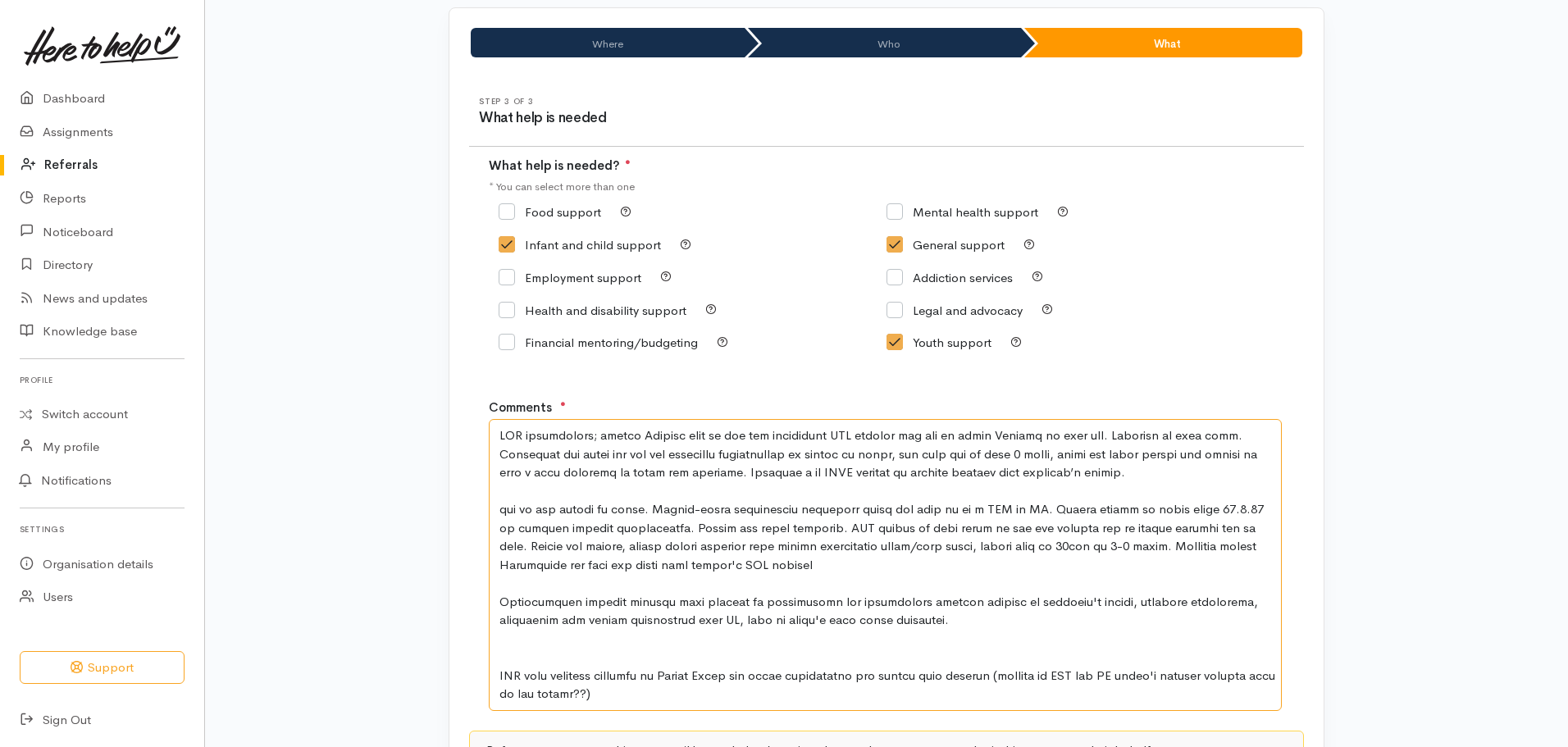
drag, startPoint x: 1247, startPoint y: 544, endPoint x: 496, endPoint y: 492, distance: 752.8
click at [496, 492] on textarea "Comments" at bounding box center [885, 565] width 793 height 292
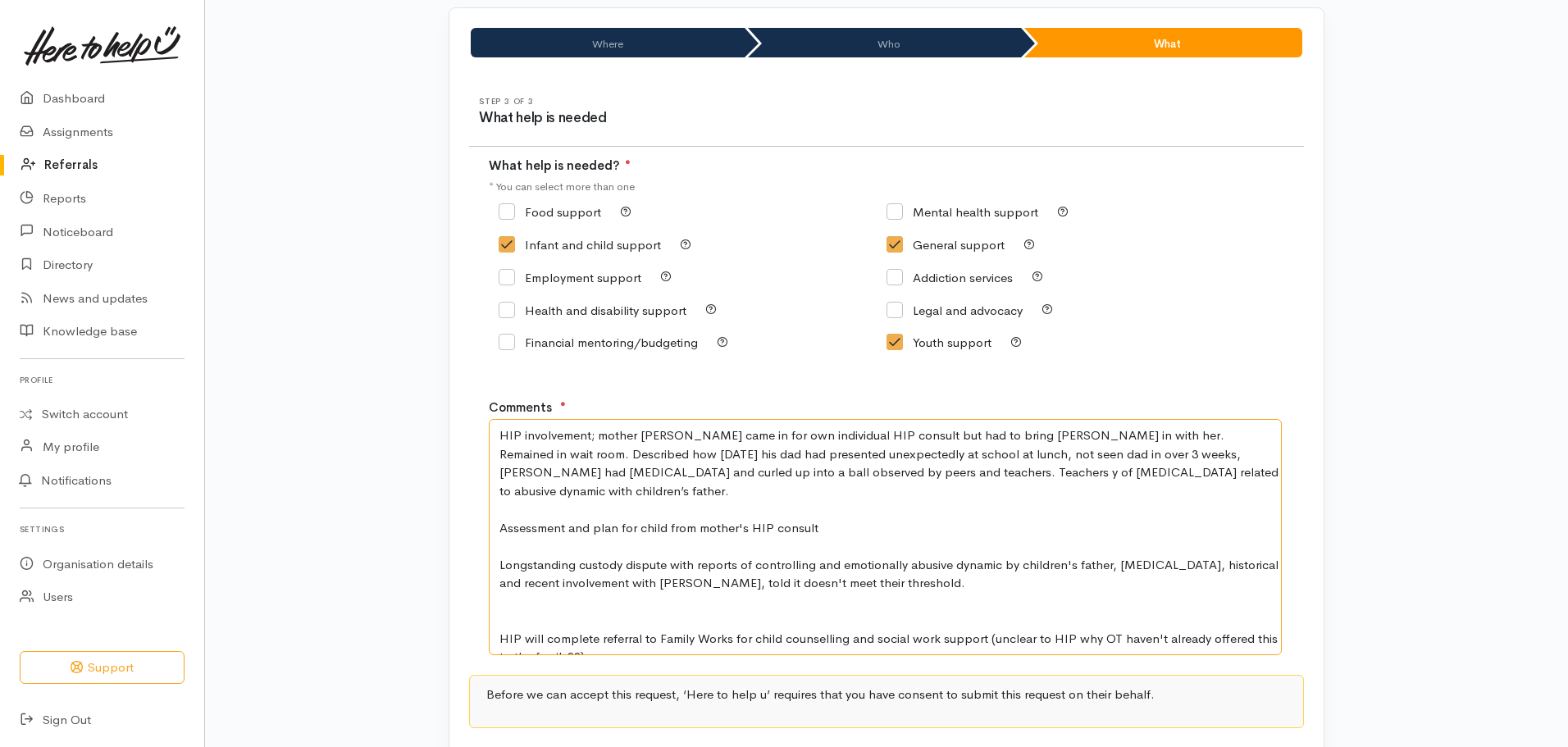
click at [1170, 483] on textarea "HIP involvement; mother Barbara came in for own individual HIP consult but had …" at bounding box center [885, 537] width 793 height 236
drag, startPoint x: 1171, startPoint y: 476, endPoint x: 477, endPoint y: 455, distance: 694.3
click at [477, 455] on div "Step 3 of 3 What help is needed What help is needed? ● * You can select more th…" at bounding box center [885, 445] width 874 height 736
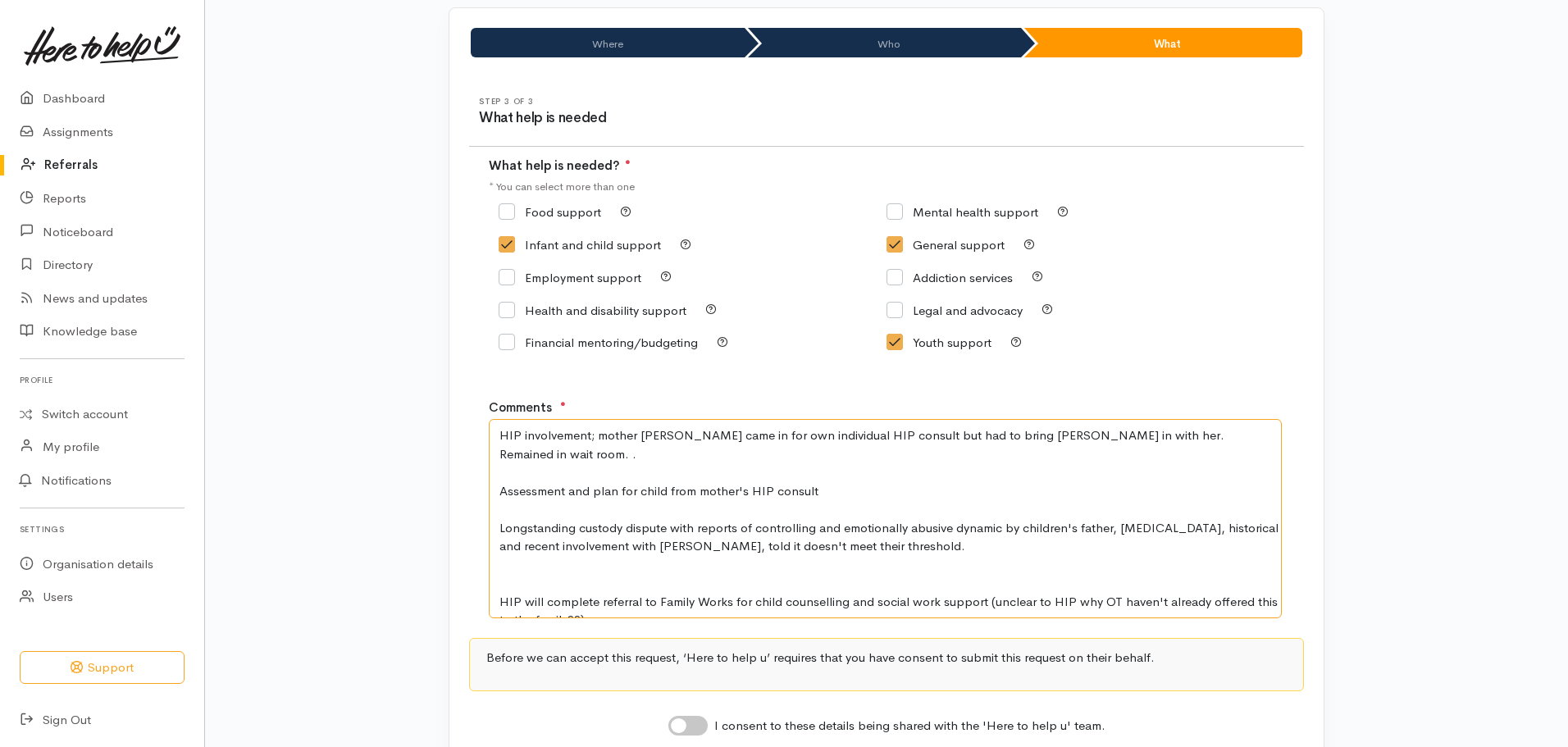
click at [996, 431] on textarea "HIP involvement; mother Barbara came in for own individual HIP consult but had …" at bounding box center [885, 518] width 793 height 200
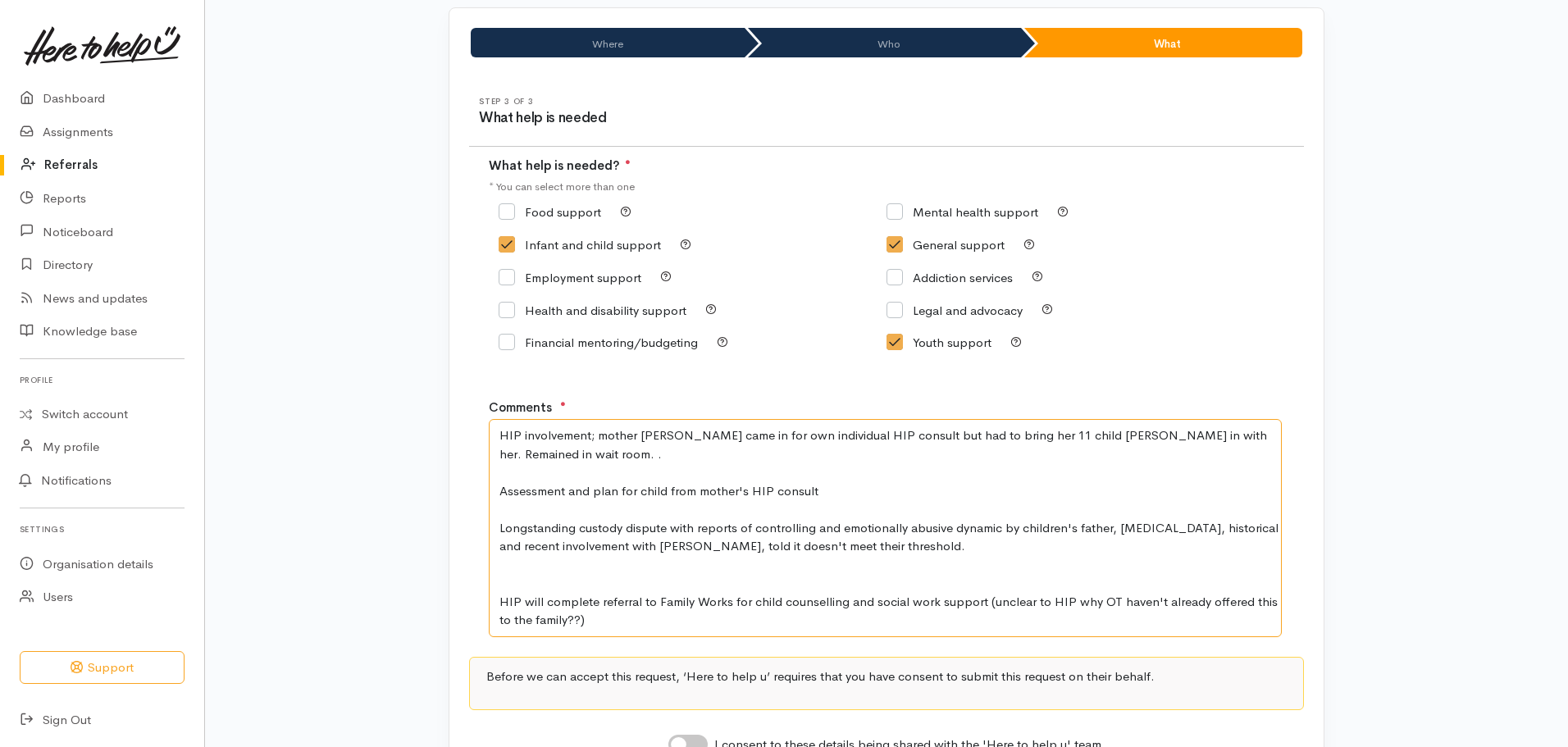
click at [1162, 434] on textarea "HIP involvement; mother Barbara came in for own individual HIP consult but had …" at bounding box center [885, 528] width 793 height 218
click at [1179, 432] on textarea "HIP involvement; mother Barbara came in for own individual HIP consult but had …" at bounding box center [885, 528] width 793 height 218
click at [567, 451] on textarea "HIP involvement; mother Barbara came in for own individual HIP consult but had …" at bounding box center [885, 528] width 793 height 218
click at [499, 600] on textarea "HIP involvement; mother Barbara came in for own individual HIP consult but had …" at bounding box center [885, 528] width 793 height 218
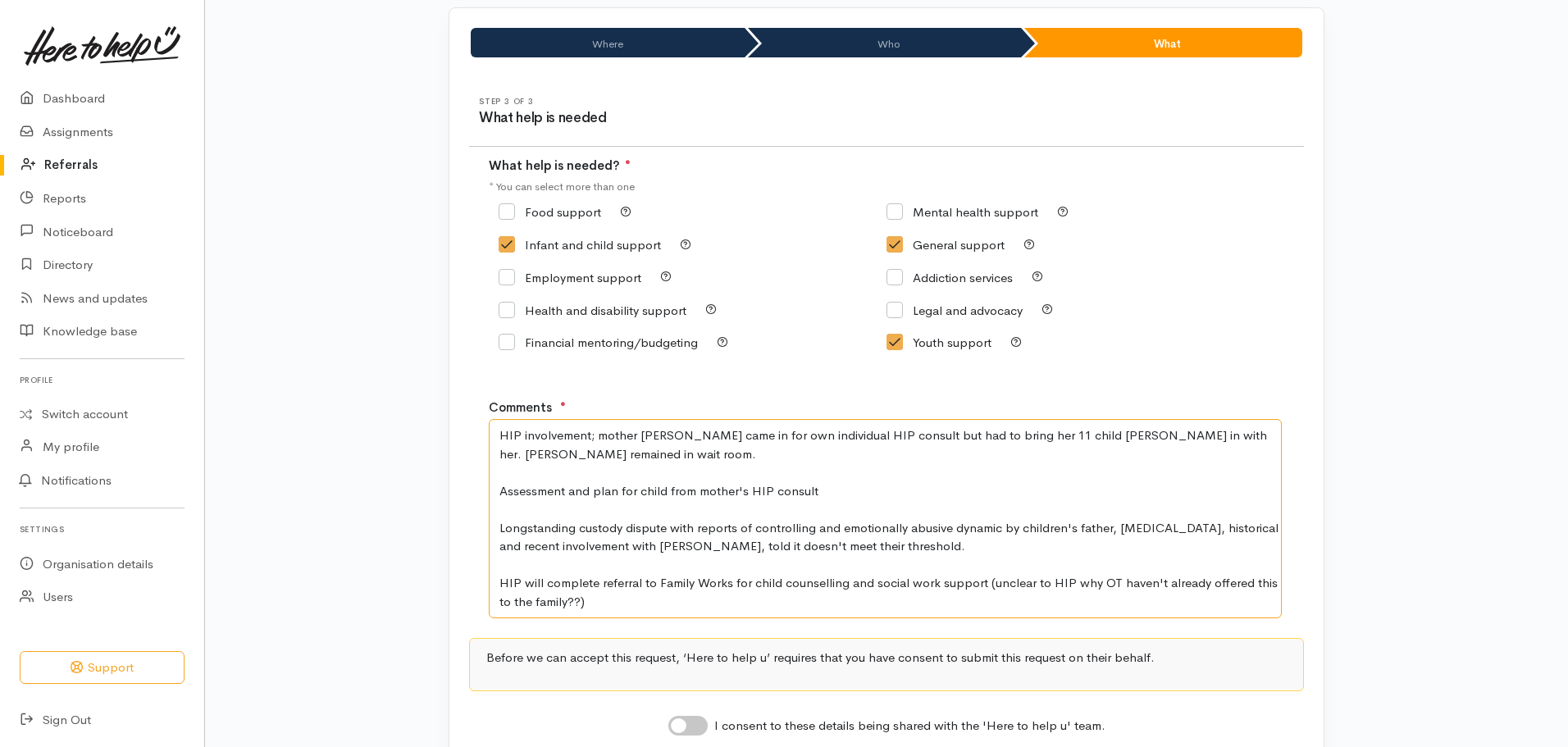
click at [585, 600] on textarea "HIP involvement; mother Barbara came in for own individual HIP consult but had …" at bounding box center [885, 518] width 793 height 200
click at [593, 578] on textarea "HIP involvement; mother Barbara came in for own individual HIP consult but had …" at bounding box center [885, 518] width 793 height 200
click at [596, 581] on textarea "HIP involvement; mother Barbara came in for own individual HIP consult but had …" at bounding box center [885, 518] width 793 height 200
click at [648, 596] on textarea "HIP involvement; mother Barbara came in for own individual HIP consult but had …" at bounding box center [885, 518] width 793 height 200
click at [577, 600] on textarea "HIP involvement; mother Barbara came in for own individual HIP consult but had …" at bounding box center [885, 518] width 793 height 200
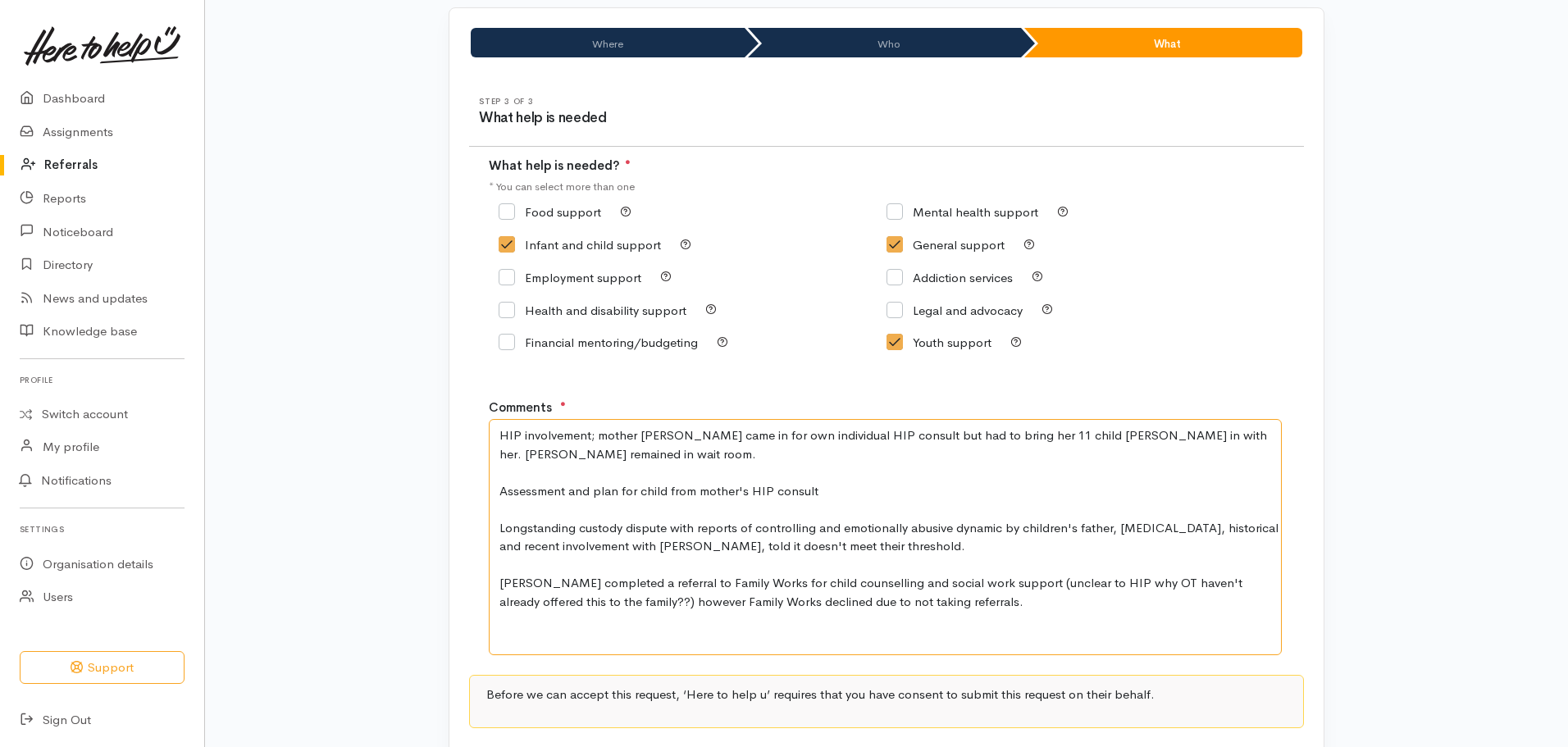
click at [975, 581] on textarea "HIP involvement; mother Barbara came in for own individual HIP consult but had …" at bounding box center [885, 537] width 793 height 236
click at [1214, 584] on textarea "HIP involvement; mother Barbara came in for own individual HIP consult but had …" at bounding box center [885, 537] width 793 height 236
click at [805, 600] on textarea "HIP involvement; mother Barbara came in for own individual HIP consult but had …" at bounding box center [885, 537] width 793 height 236
click at [1029, 436] on textarea "HIP involvement; mother Barbara came in for own individual HIP consult but had …" at bounding box center [885, 537] width 793 height 236
click at [534, 576] on textarea "HIP involvement; mother Barbara came in for own individual HIP consult but had …" at bounding box center [885, 537] width 793 height 236
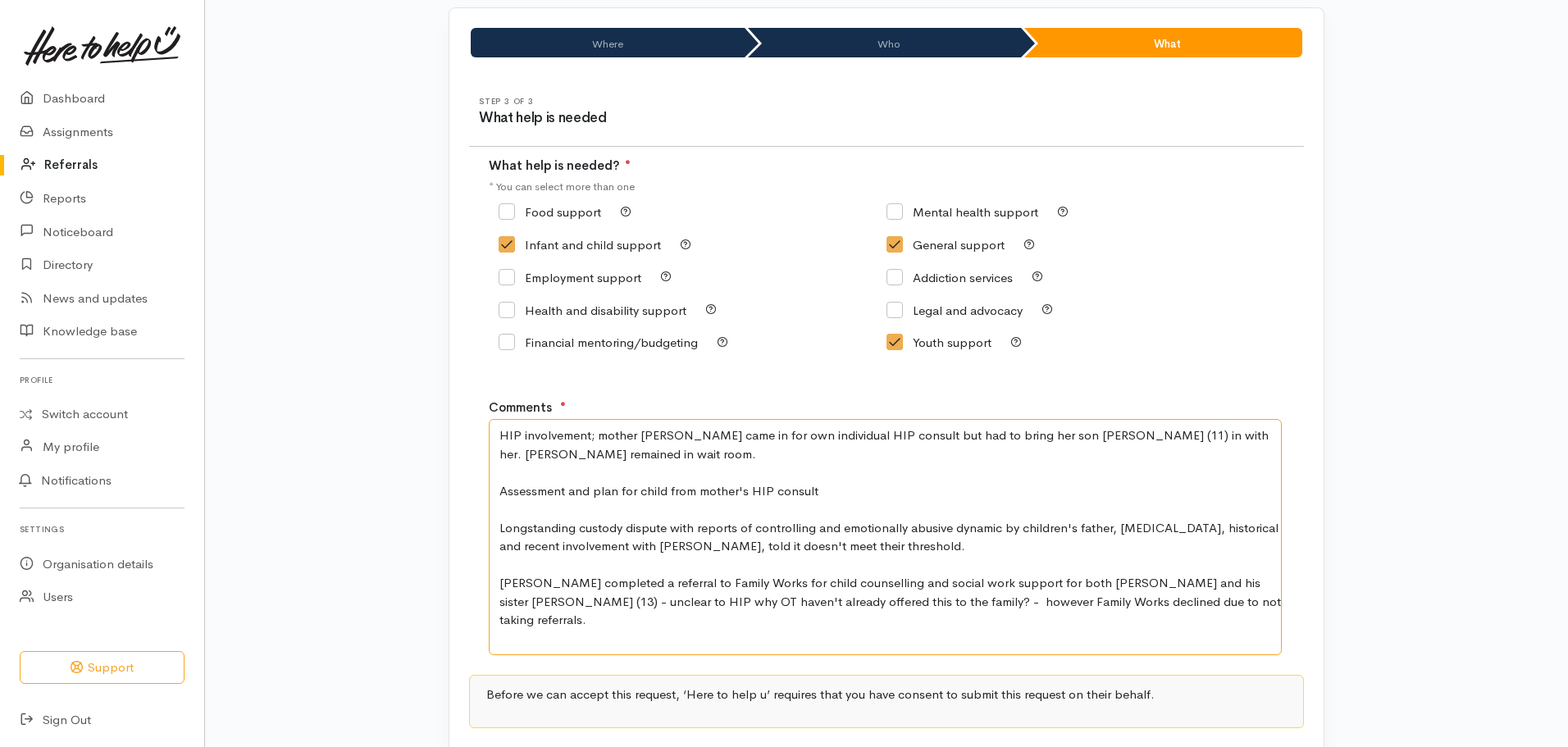
click at [1160, 613] on textarea "HIP involvement; mother Barbara came in for own individual HIP consult but had …" at bounding box center [885, 537] width 793 height 236
click at [1170, 607] on textarea "HIP involvement; mother Barbara came in for own individual HIP consult but had …" at bounding box center [885, 537] width 793 height 236
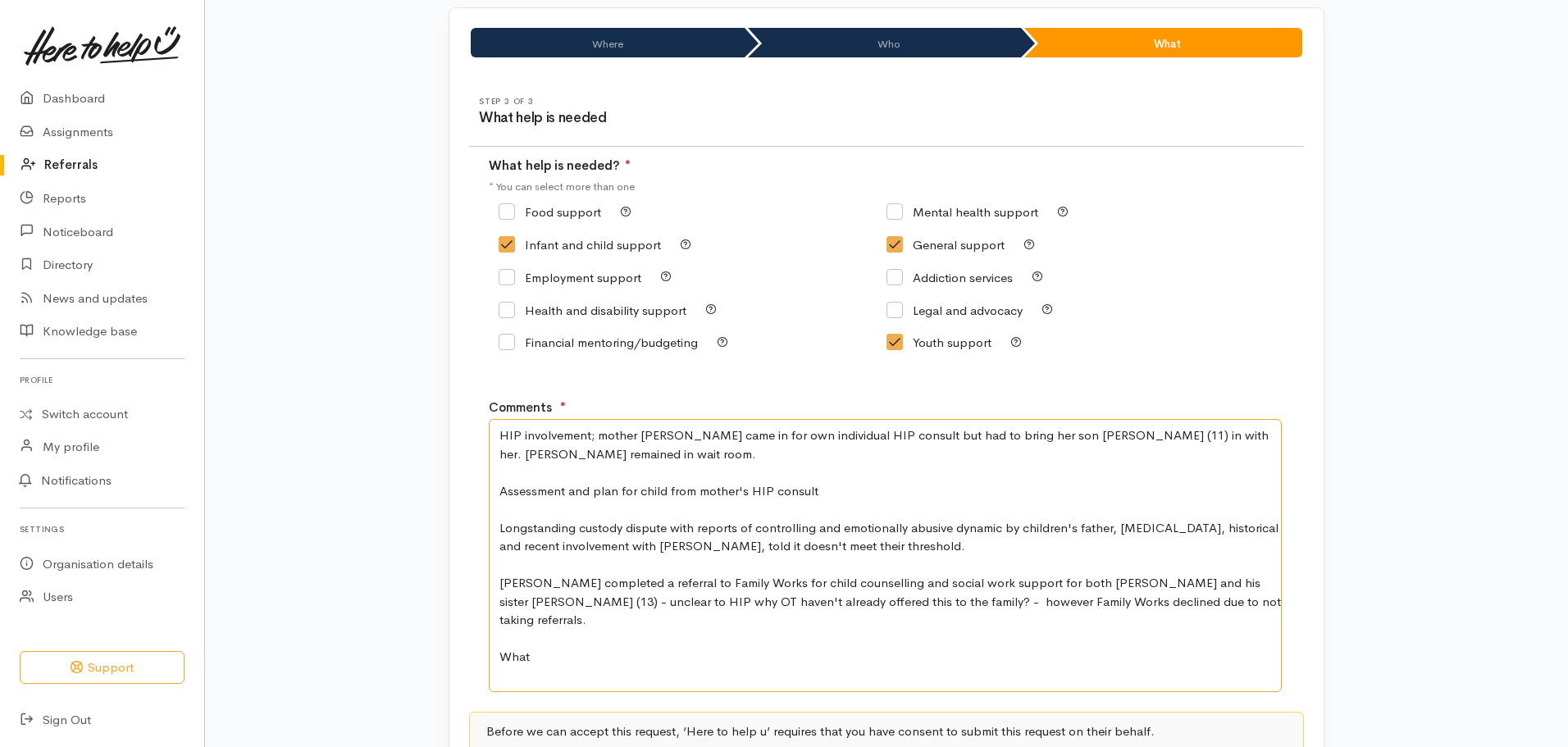
drag, startPoint x: 572, startPoint y: 637, endPoint x: 477, endPoint y: 630, distance: 95.3
click at [477, 630] on div "Step 3 of 3 What help is needed What help is needed? ● * You can select more th…" at bounding box center [885, 463] width 874 height 773
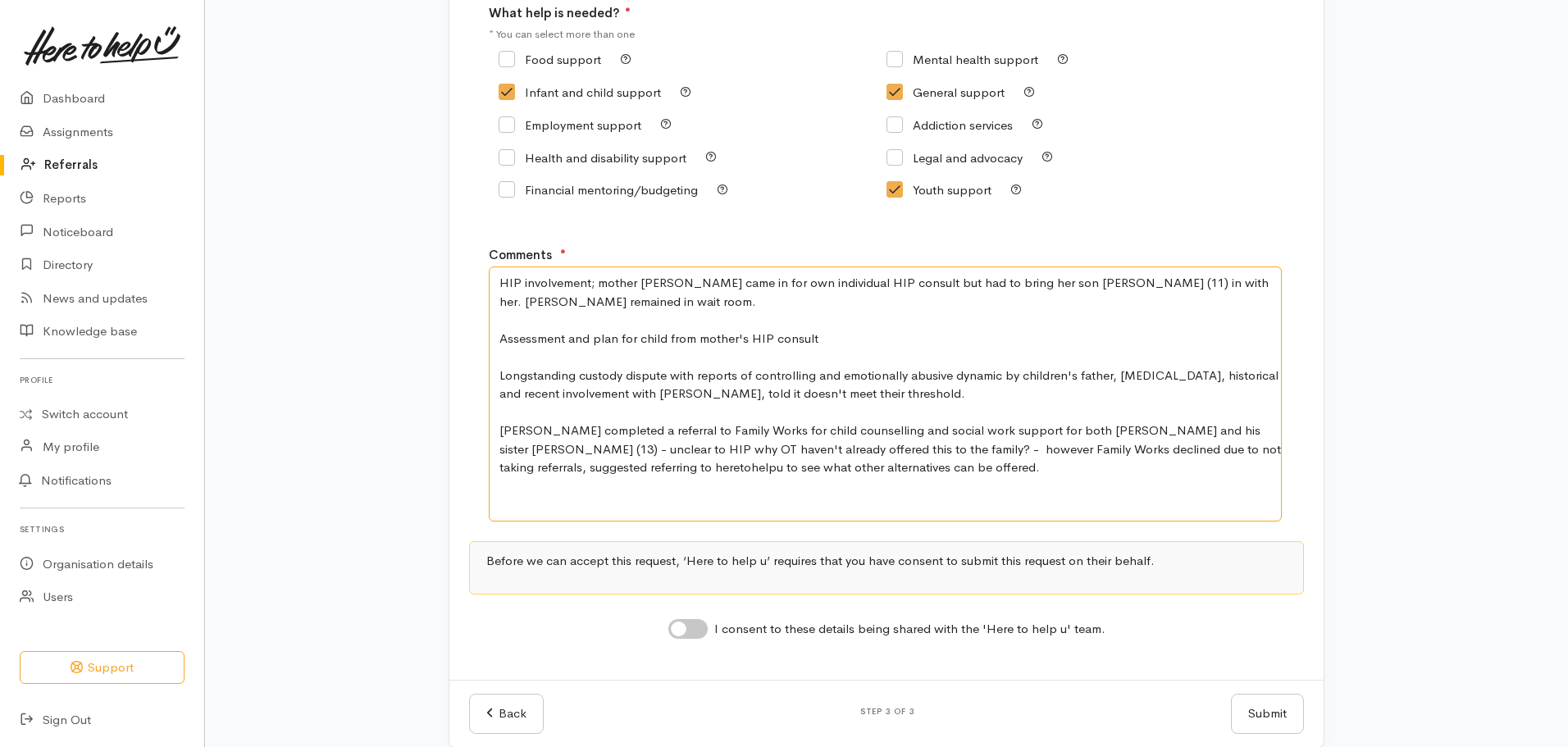
scroll to position [283, 0]
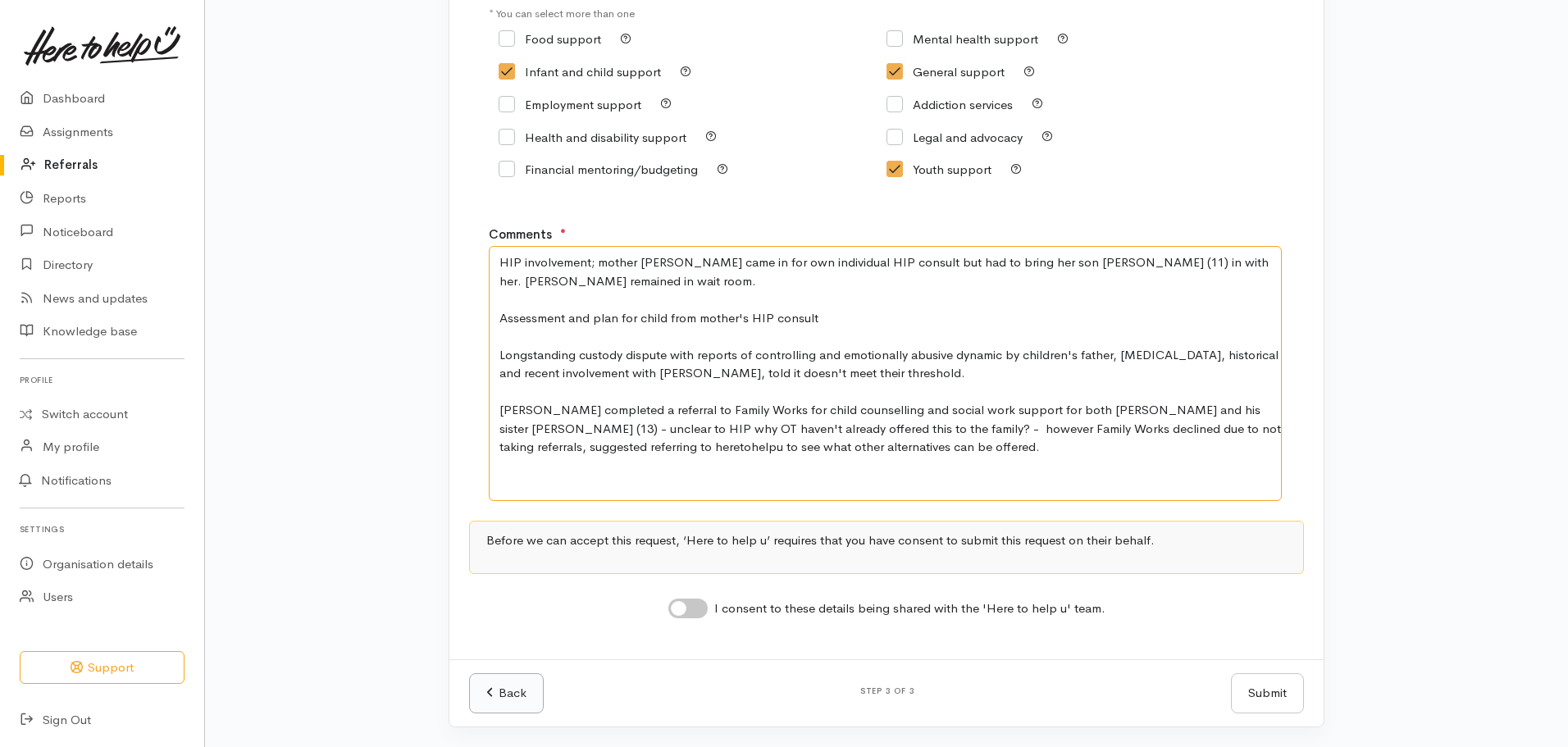
type textarea "HIP involvement; mother Barbara came in for own individual HIP consult but had …"
click at [504, 701] on link "Back" at bounding box center [506, 693] width 75 height 41
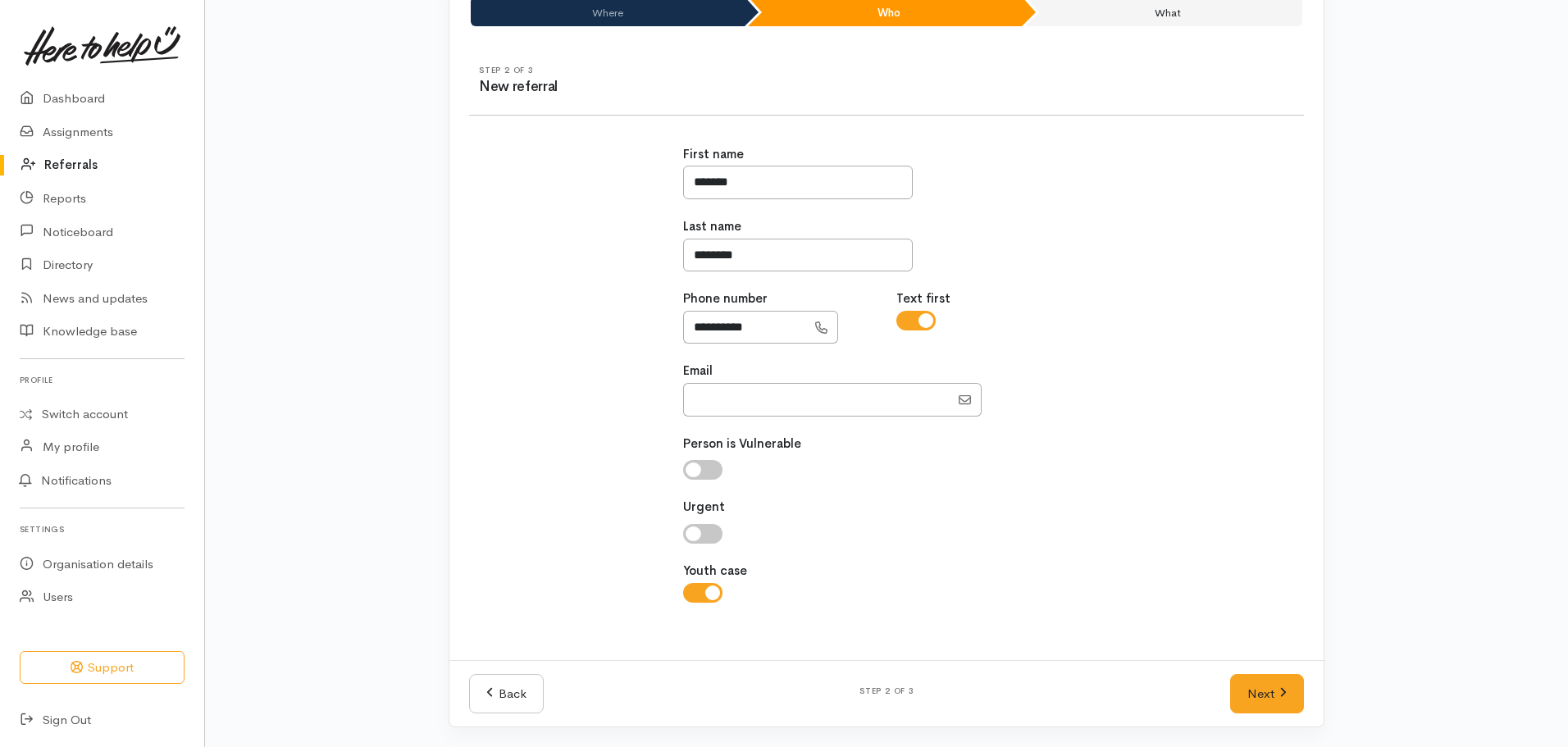
scroll to position [142, 0]
click at [699, 534] on input "checkbox" at bounding box center [703, 533] width 40 height 20
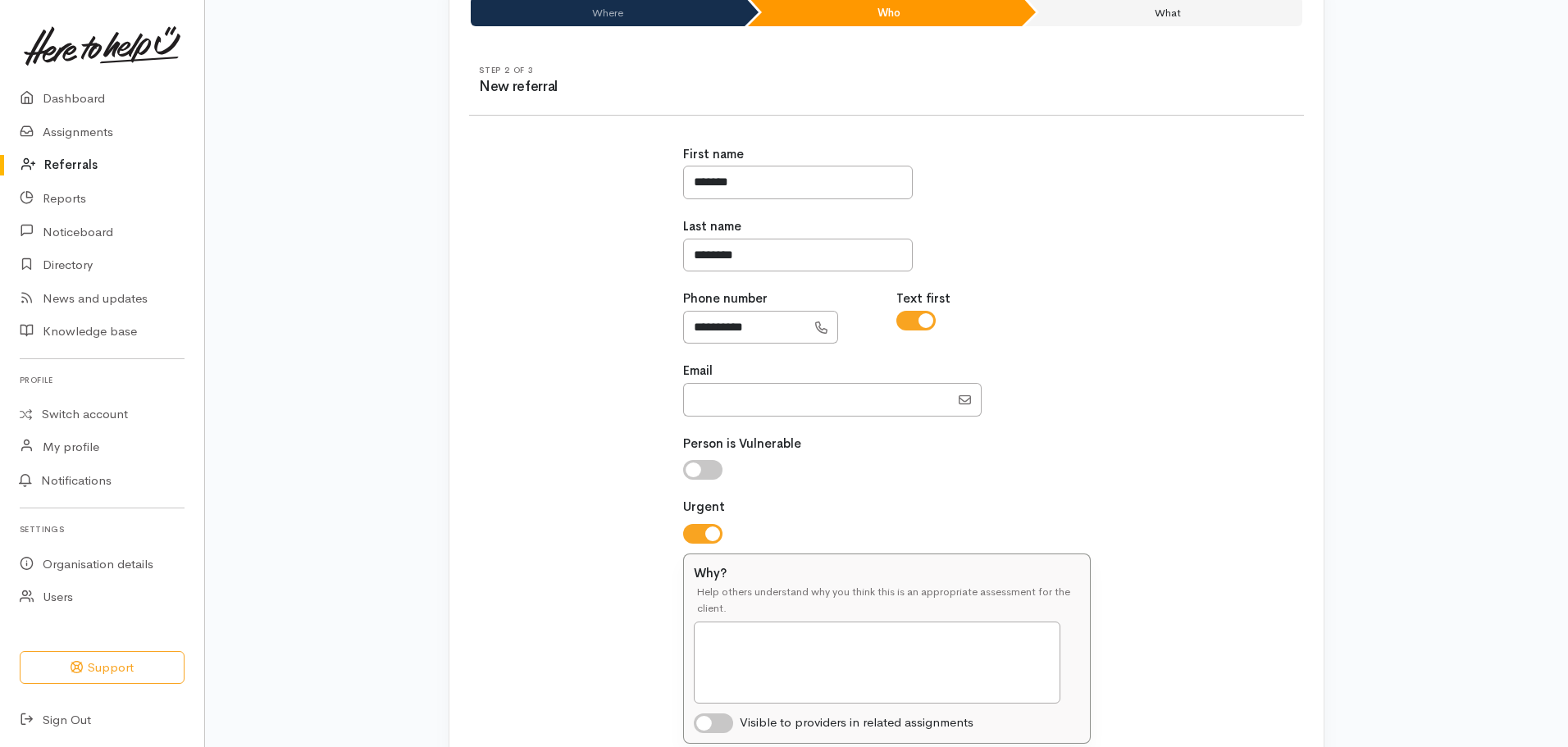
click at [707, 536] on input "checkbox" at bounding box center [703, 533] width 40 height 20
checkbox input "false"
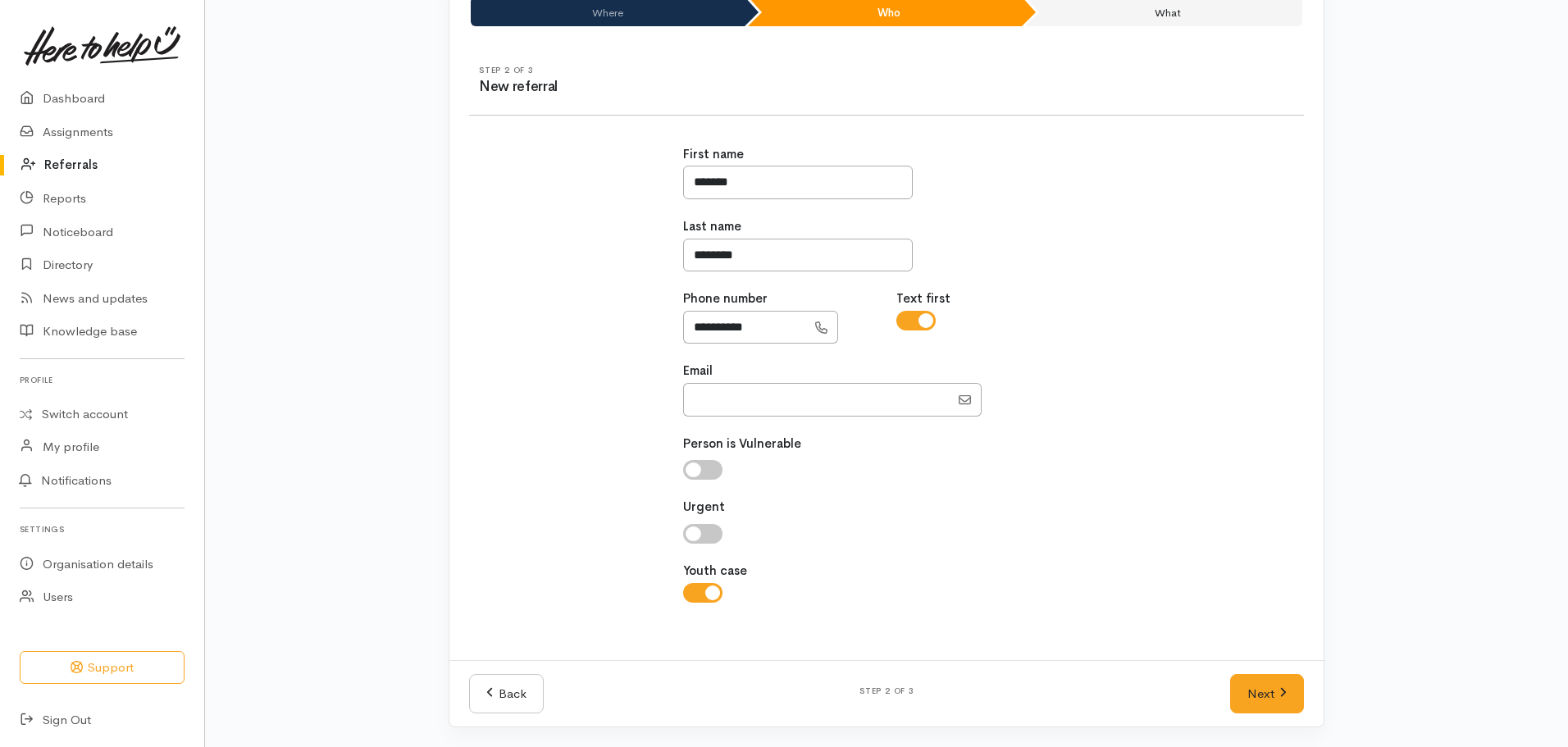
click at [1095, 14] on li "What" at bounding box center [1163, 12] width 277 height 30
click at [1291, 689] on link "Next" at bounding box center [1266, 694] width 74 height 41
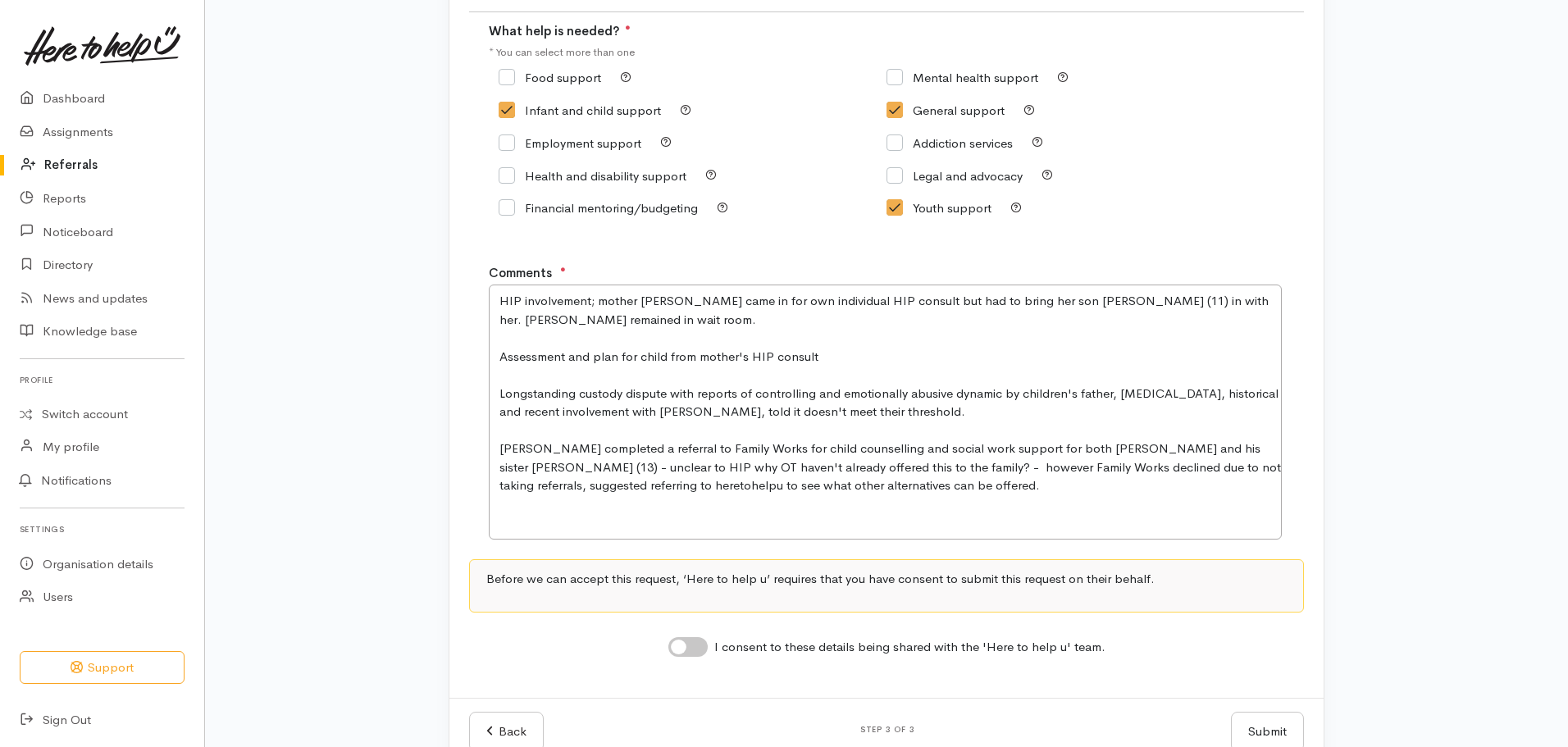
scroll to position [283, 0]
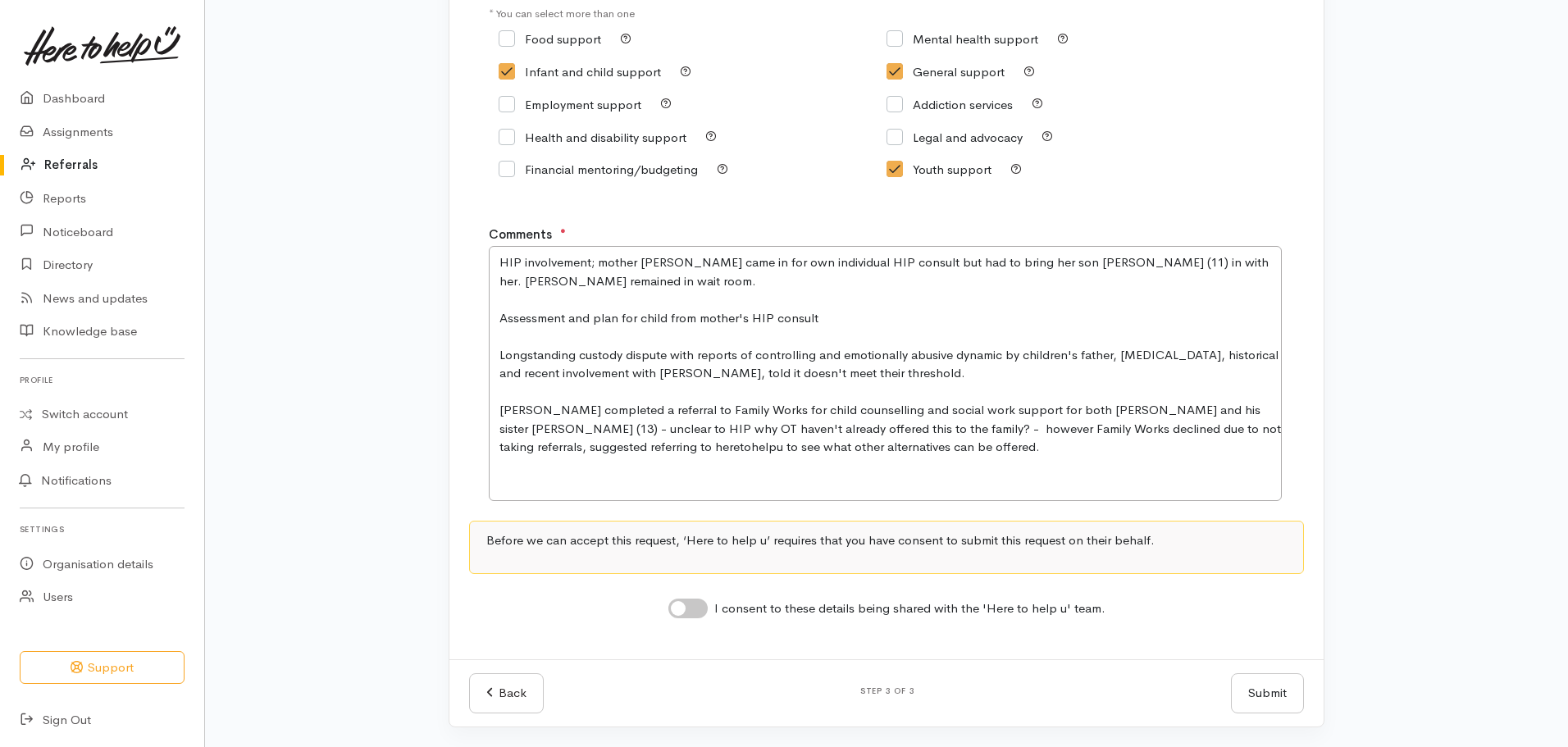
click at [693, 609] on input "I consent to these details being shared with the 'Here to help u' team." at bounding box center [688, 609] width 40 height 20
checkbox input "true"
click at [1164, 264] on textarea "HIP involvement; mother Barbara came in for own individual HIP consult but had …" at bounding box center [885, 374] width 793 height 255
click at [605, 285] on textarea "HIP involvement; mother Barbara came in for own individual HIP consult but had …" at bounding box center [885, 374] width 793 height 255
click at [1163, 262] on textarea "HIP involvement; mother Barbara came in for own individual HIP consult but had …" at bounding box center [885, 374] width 793 height 255
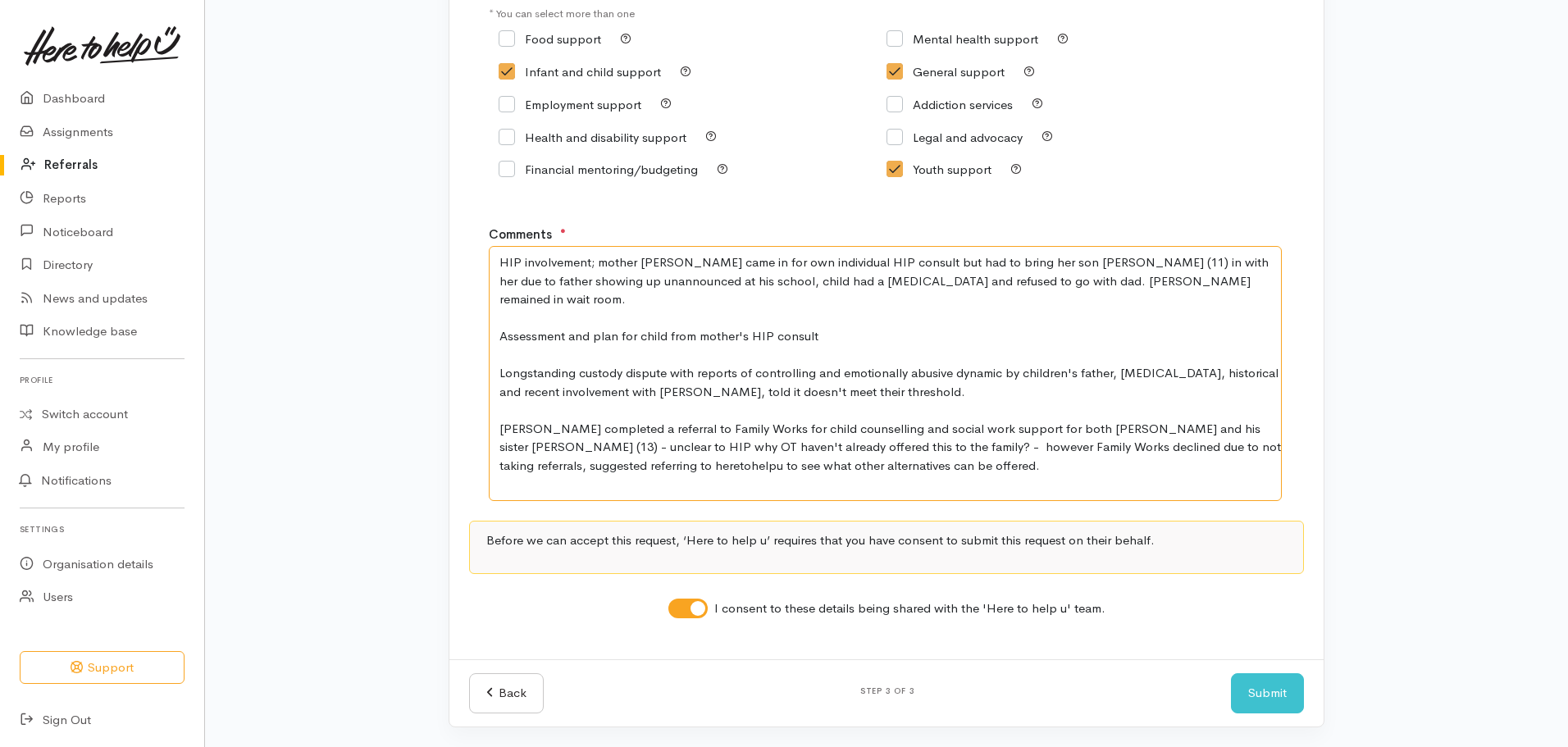
drag, startPoint x: 1257, startPoint y: 292, endPoint x: 1175, endPoint y: 291, distance: 82.0
click at [1175, 291] on textarea "HIP involvement; mother Barbara came in for own individual HIP consult but had …" at bounding box center [885, 374] width 793 height 255
drag, startPoint x: 1177, startPoint y: 284, endPoint x: 1015, endPoint y: 283, distance: 162.0
click at [1015, 283] on textarea "HIP involvement; mother Barbara came in for own individual HIP consult but had …" at bounding box center [885, 374] width 793 height 255
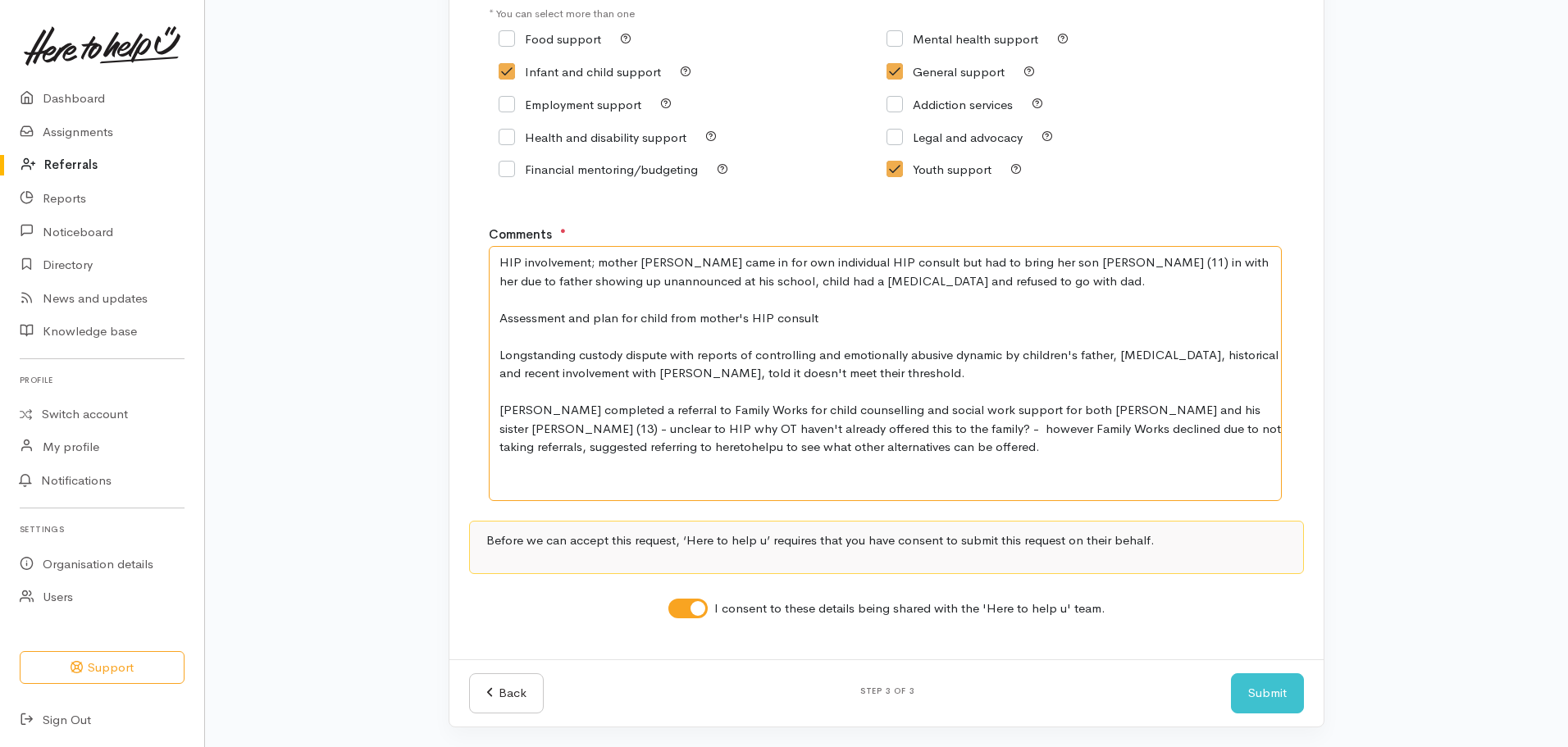
click at [679, 279] on textarea "HIP involvement; mother [PERSON_NAME] came in for own individual HIP consult bu…" at bounding box center [885, 374] width 793 height 255
click at [679, 373] on textarea "HIP involvement; mother [PERSON_NAME] came in for own individual HIP consult bu…" at bounding box center [885, 374] width 793 height 255
type textarea "HIP involvement; mother [PERSON_NAME] came in for own individual HIP consult bu…"
click at [1292, 702] on button "Submit" at bounding box center [1267, 693] width 73 height 41
